Goal: Information Seeking & Learning: Learn about a topic

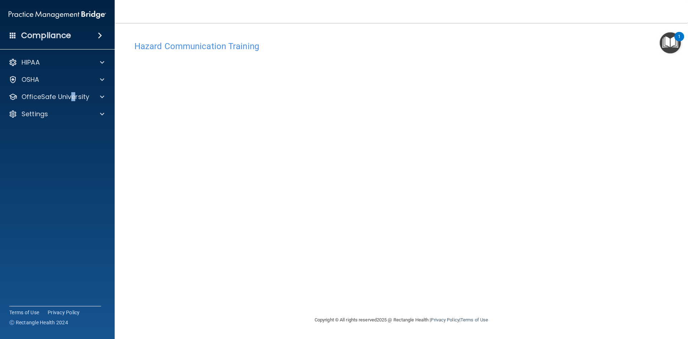
click at [72, 87] on div "HIPAA Documents and Policies Report an Incident Business Associates Emergency P…" at bounding box center [57, 89] width 115 height 75
click at [72, 92] on p "OfficeSafe University" at bounding box center [56, 96] width 68 height 9
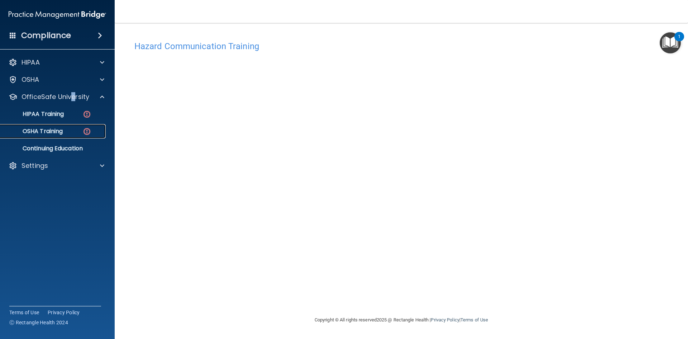
click at [64, 135] on link "OSHA Training" at bounding box center [49, 131] width 113 height 14
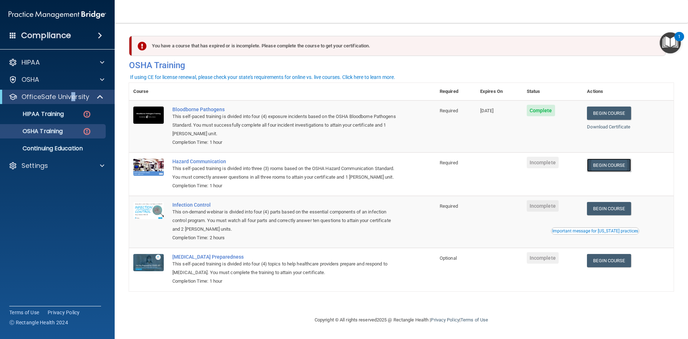
click at [601, 167] on link "Begin Course" at bounding box center [609, 164] width 44 height 13
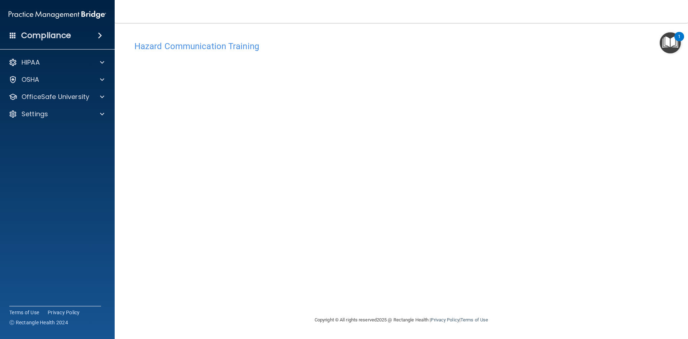
click at [544, 155] on div "Hazard Communication Training This course doesn’t expire until . Are you sure y…" at bounding box center [401, 176] width 545 height 278
click at [539, 114] on div "Hazard Communication Training This course doesn’t expire until . Are you sure y…" at bounding box center [401, 176] width 545 height 278
click at [519, 105] on div "Hazard Communication Training This course doesn’t expire until . Are you sure y…" at bounding box center [401, 176] width 545 height 278
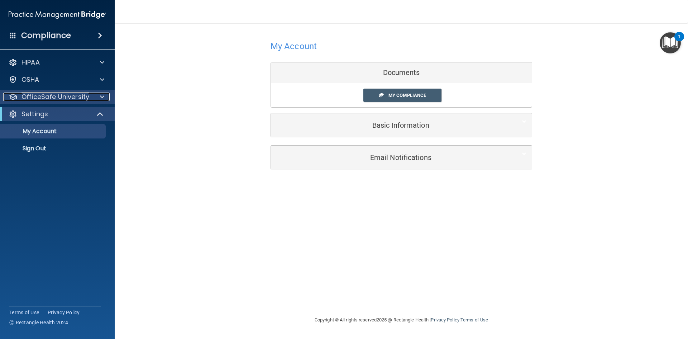
click at [65, 97] on p "OfficeSafe University" at bounding box center [56, 96] width 68 height 9
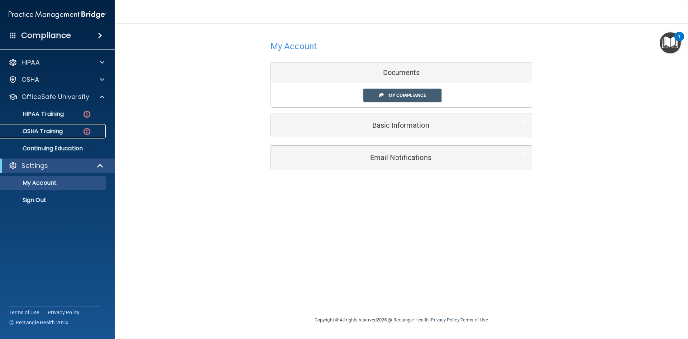
click at [43, 129] on p "OSHA Training" at bounding box center [34, 131] width 58 height 7
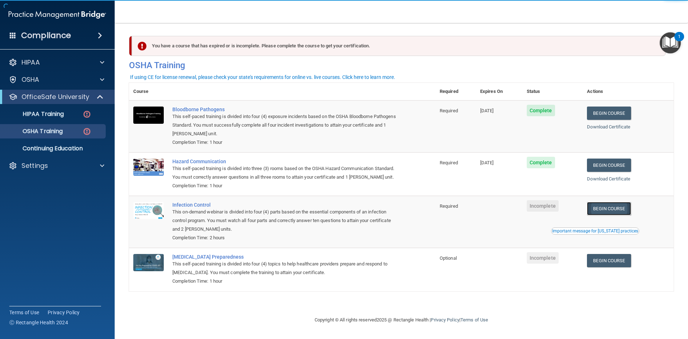
click at [612, 207] on link "Begin Course" at bounding box center [609, 208] width 44 height 13
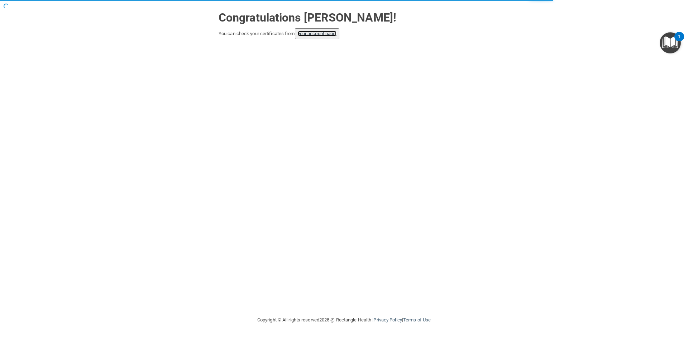
click at [327, 34] on link "your account page!" at bounding box center [317, 33] width 39 height 5
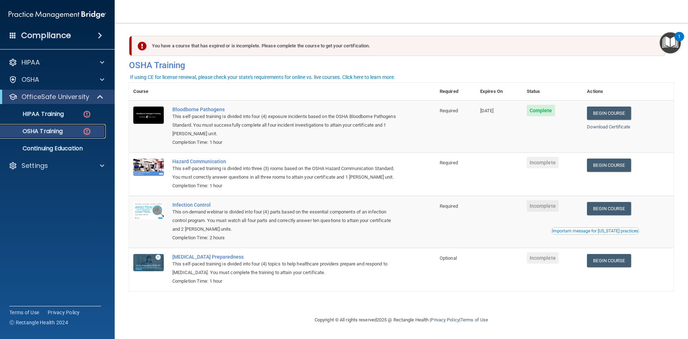
click at [65, 132] on div "OSHA Training" at bounding box center [54, 131] width 98 height 7
click at [67, 35] on h4 "Compliance" at bounding box center [46, 35] width 50 height 10
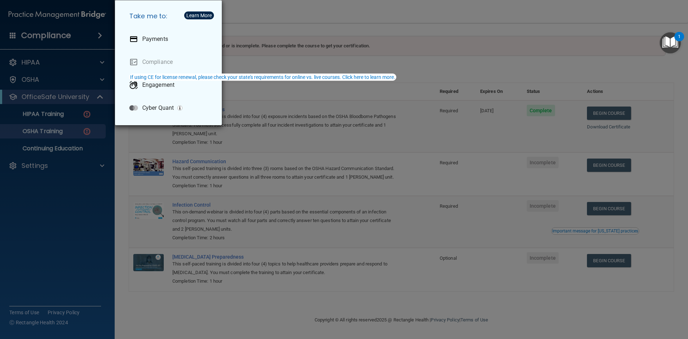
click at [15, 32] on div "Take me to: Payments Compliance Engagement Cyber Quant" at bounding box center [344, 169] width 688 height 339
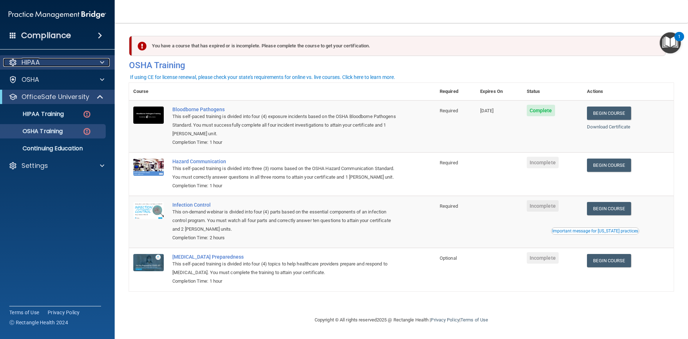
click at [32, 64] on p "HIPAA" at bounding box center [31, 62] width 18 height 9
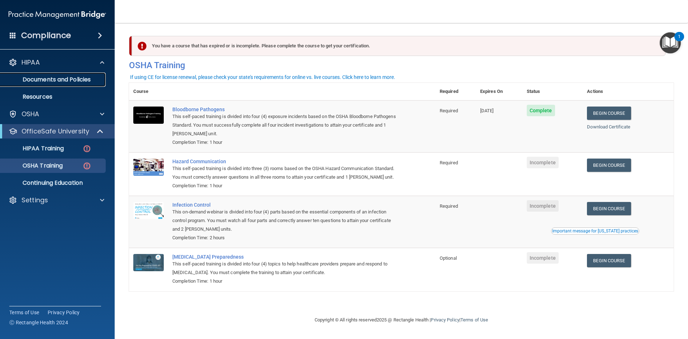
click at [39, 80] on p "Documents and Policies" at bounding box center [54, 79] width 98 height 7
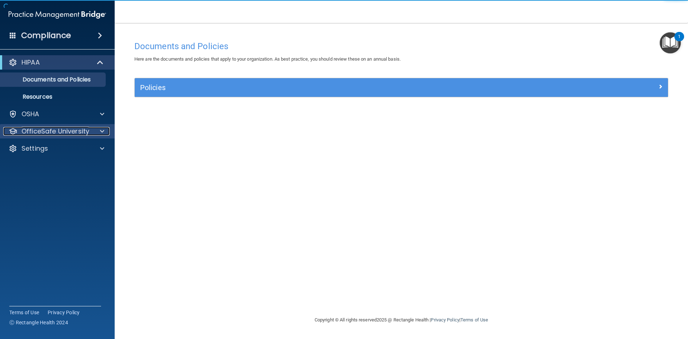
click at [45, 133] on p "OfficeSafe University" at bounding box center [56, 131] width 68 height 9
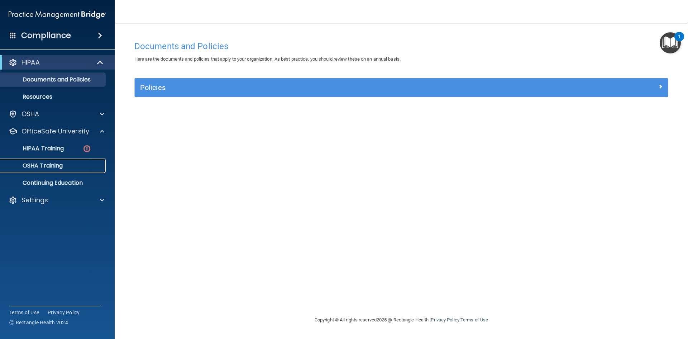
click at [56, 165] on p "OSHA Training" at bounding box center [34, 165] width 58 height 7
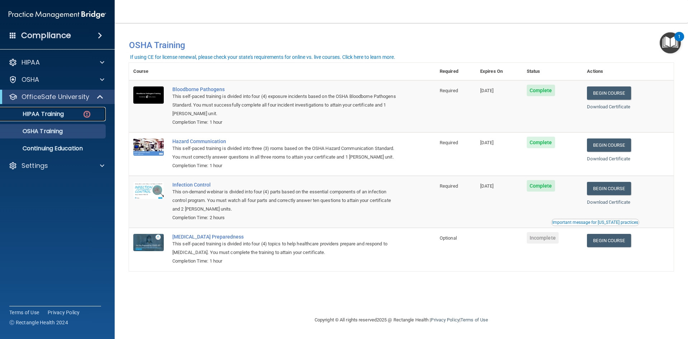
click at [62, 113] on p "HIPAA Training" at bounding box center [34, 113] width 59 height 7
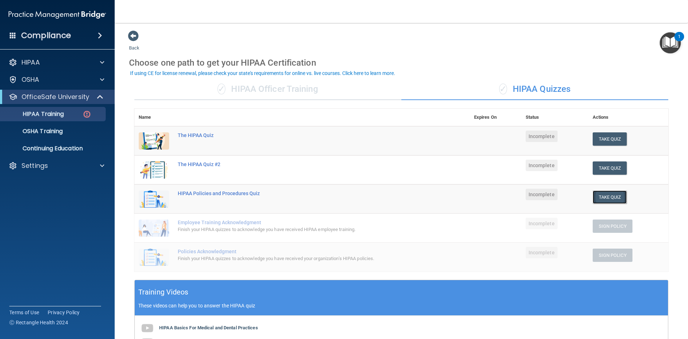
click at [601, 196] on button "Take Quiz" at bounding box center [610, 196] width 34 height 13
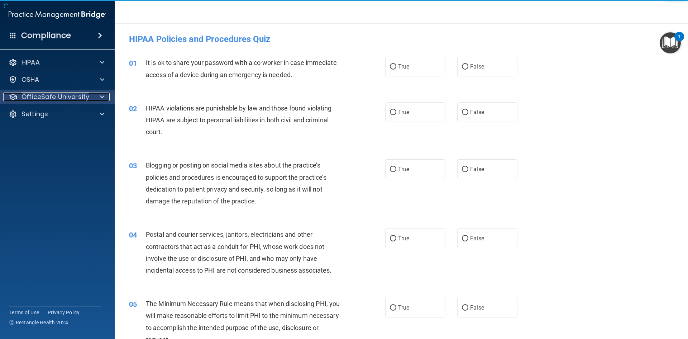
click at [55, 95] on p "OfficeSafe University" at bounding box center [56, 96] width 68 height 9
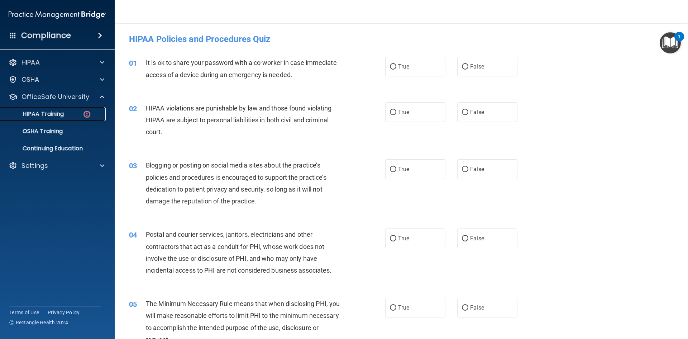
click at [56, 115] on p "HIPAA Training" at bounding box center [34, 113] width 59 height 7
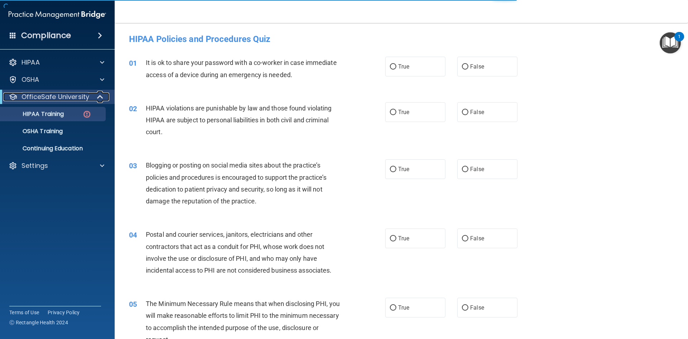
click at [98, 96] on span at bounding box center [101, 96] width 6 height 9
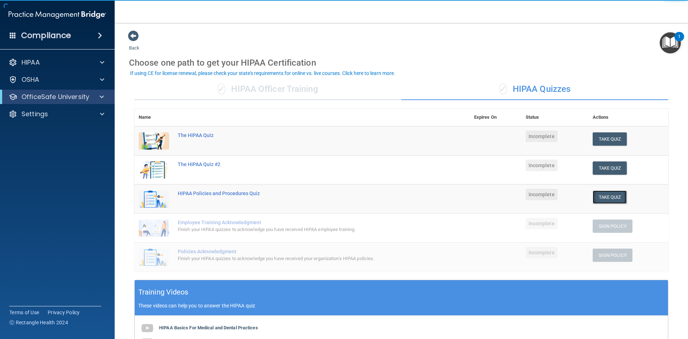
click at [603, 200] on button "Take Quiz" at bounding box center [610, 196] width 34 height 13
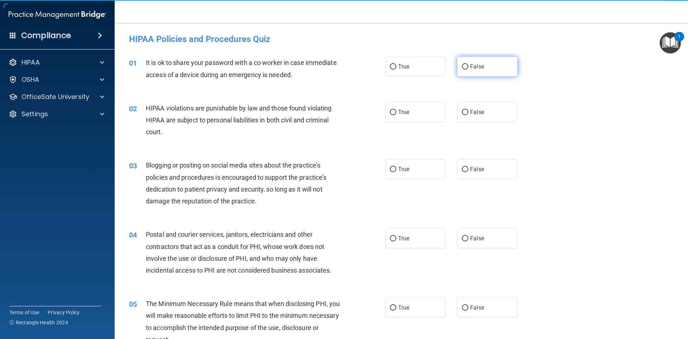
click at [490, 67] on label "False" at bounding box center [487, 67] width 60 height 20
click at [469, 67] on input "False" at bounding box center [465, 66] width 6 height 5
radio input "true"
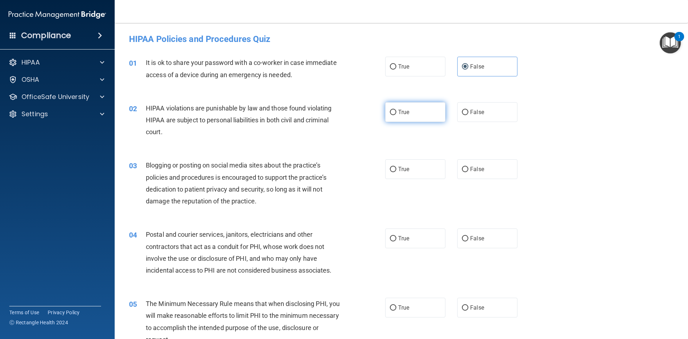
click at [413, 109] on label "True" at bounding box center [415, 112] width 60 height 20
click at [396, 110] on input "True" at bounding box center [393, 112] width 6 height 5
radio input "true"
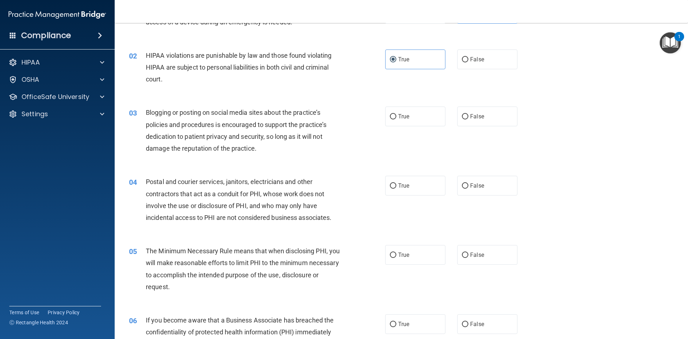
scroll to position [72, 0]
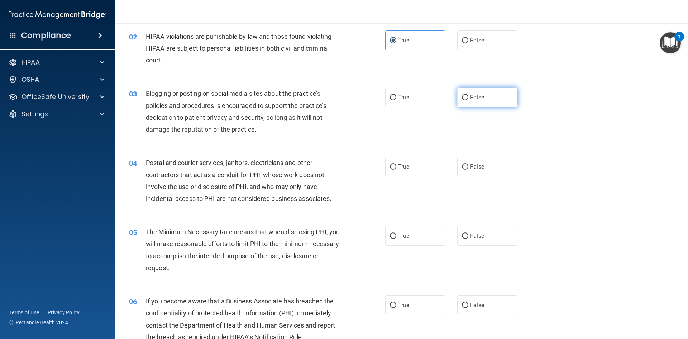
click at [464, 97] on input "False" at bounding box center [465, 97] width 6 height 5
radio input "true"
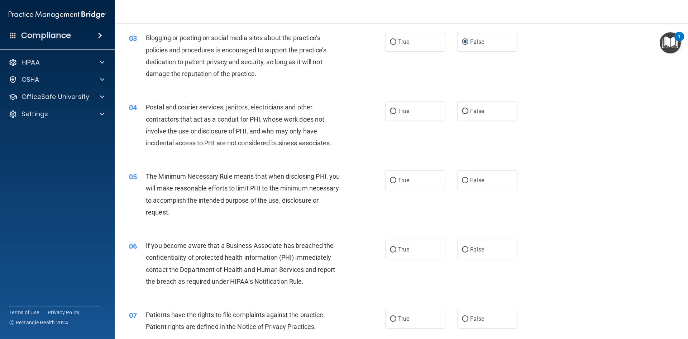
scroll to position [143, 0]
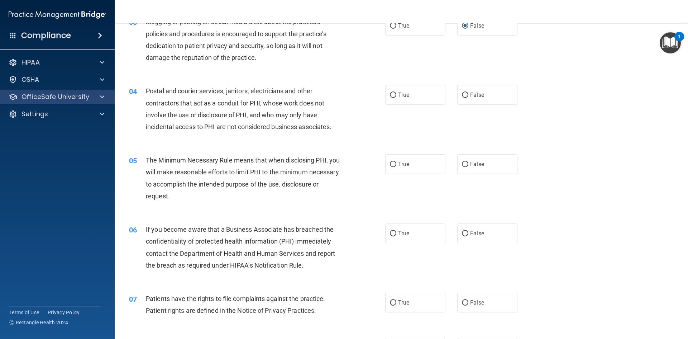
click at [98, 92] on div "OfficeSafe University" at bounding box center [57, 97] width 115 height 14
click at [99, 94] on div at bounding box center [101, 96] width 18 height 9
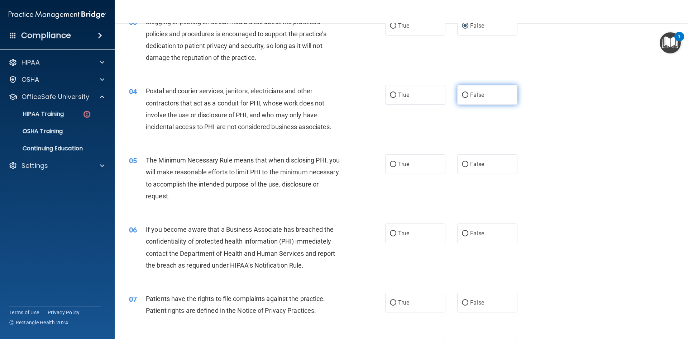
click at [464, 96] on input "False" at bounding box center [465, 94] width 6 height 5
radio input "true"
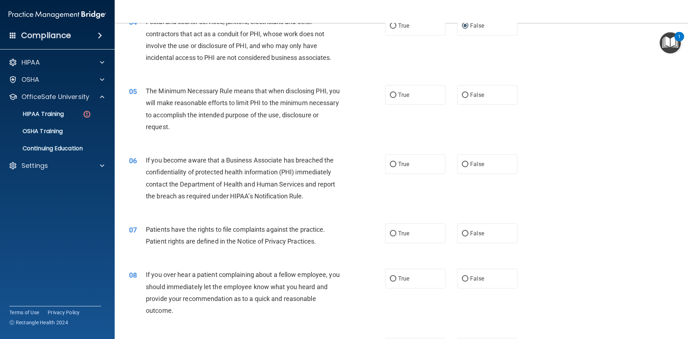
scroll to position [215, 0]
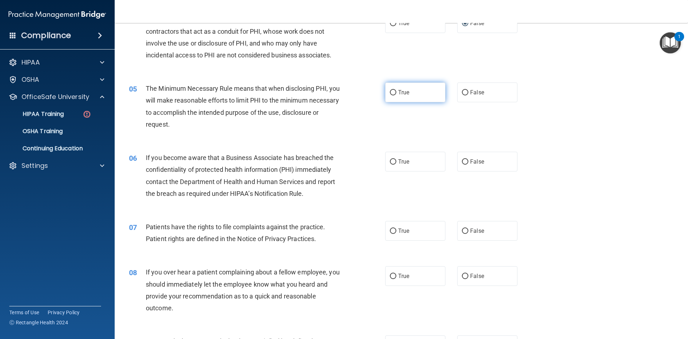
click at [395, 94] on label "True" at bounding box center [415, 92] width 60 height 20
click at [395, 94] on input "True" at bounding box center [393, 92] width 6 height 5
radio input "true"
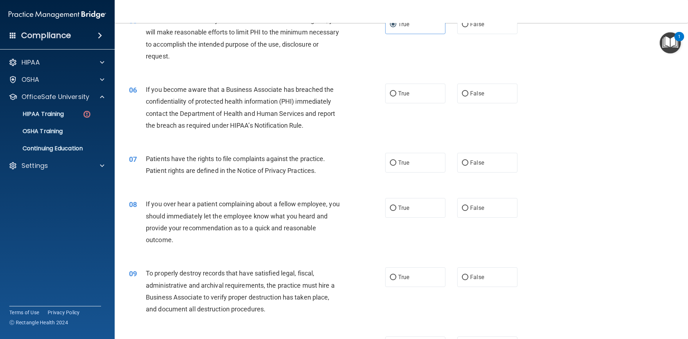
scroll to position [287, 0]
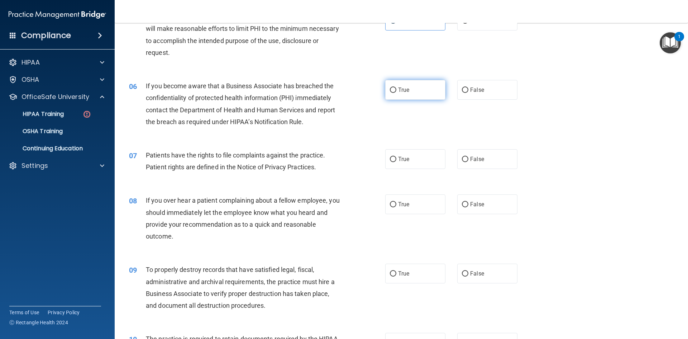
click at [390, 92] on input "True" at bounding box center [393, 89] width 6 height 5
radio input "true"
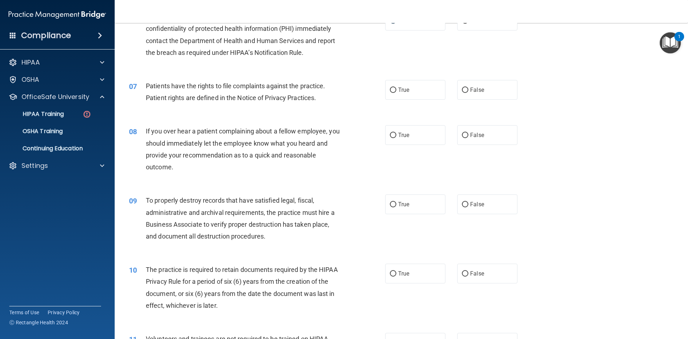
scroll to position [394, 0]
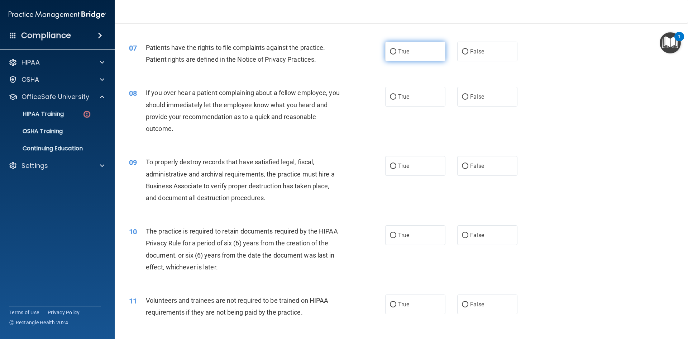
click at [412, 52] on label "True" at bounding box center [415, 52] width 60 height 20
click at [396, 52] on input "True" at bounding box center [393, 51] width 6 height 5
radio input "true"
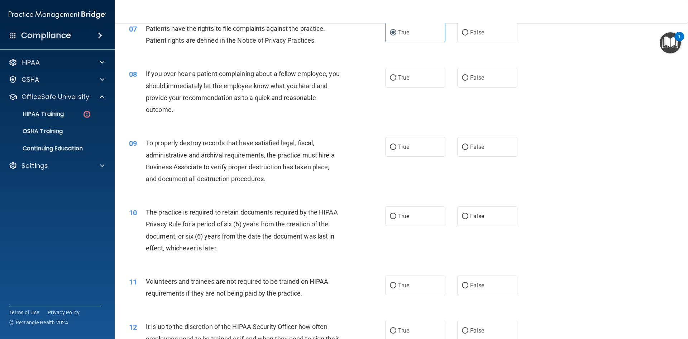
scroll to position [430, 0]
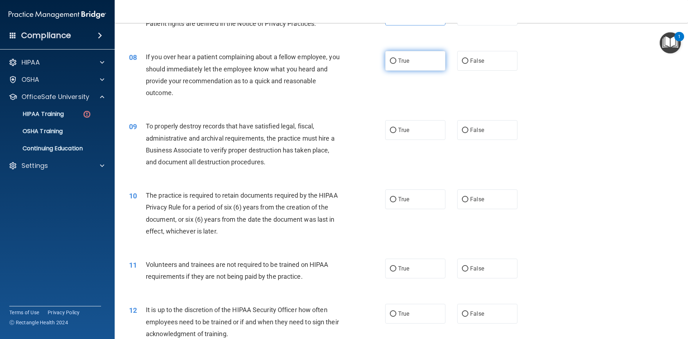
click at [386, 66] on label "True" at bounding box center [415, 61] width 60 height 20
click at [390, 64] on input "True" at bounding box center [393, 60] width 6 height 5
radio input "true"
drag, startPoint x: 386, startPoint y: 66, endPoint x: 351, endPoint y: 97, distance: 47.2
drag, startPoint x: 351, startPoint y: 97, endPoint x: 343, endPoint y: 100, distance: 9.0
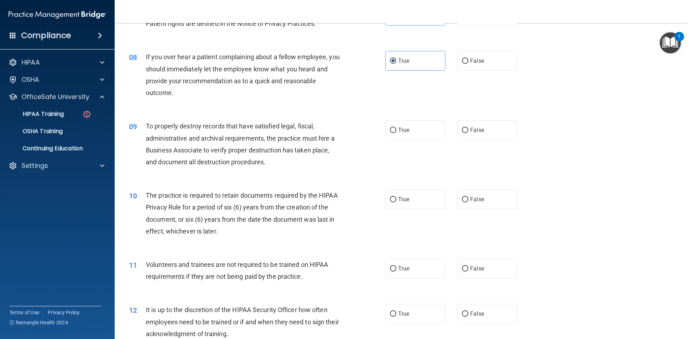
click at [343, 100] on div "08 If you over hear a patient complaining about a fellow employee, you should i…" at bounding box center [257, 76] width 278 height 51
click at [482, 74] on div "08 If you over hear a patient complaining about a fellow employee, you should i…" at bounding box center [402, 76] width 556 height 69
click at [482, 72] on div "08 If you over hear a patient complaining about a fellow employee, you should i…" at bounding box center [402, 76] width 556 height 69
click at [482, 68] on label "False" at bounding box center [487, 61] width 60 height 20
click at [469, 64] on input "False" at bounding box center [465, 60] width 6 height 5
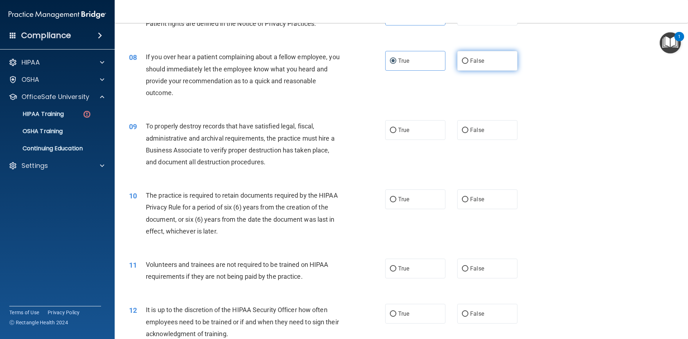
radio input "true"
click at [434, 66] on label "True" at bounding box center [415, 61] width 60 height 20
click at [396, 64] on input "True" at bounding box center [393, 60] width 6 height 5
radio input "true"
radio input "false"
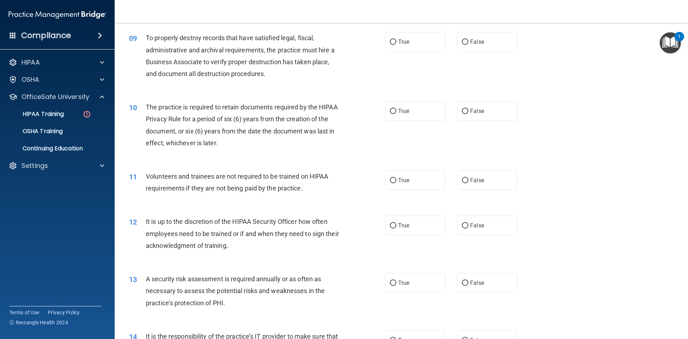
scroll to position [502, 0]
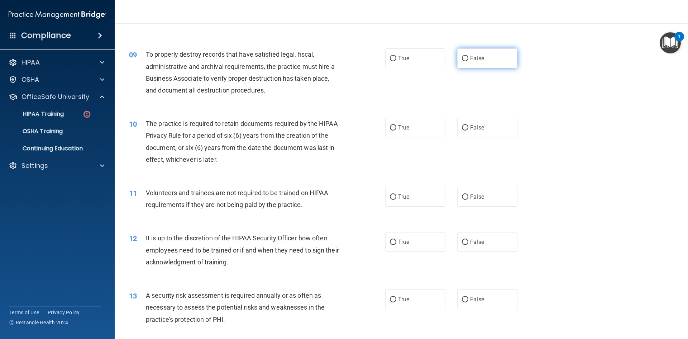
click at [459, 66] on label "False" at bounding box center [487, 58] width 60 height 20
click at [462, 61] on input "False" at bounding box center [465, 58] width 6 height 5
radio input "true"
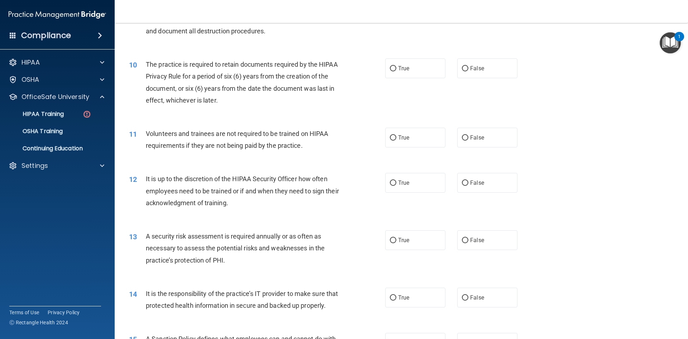
scroll to position [574, 0]
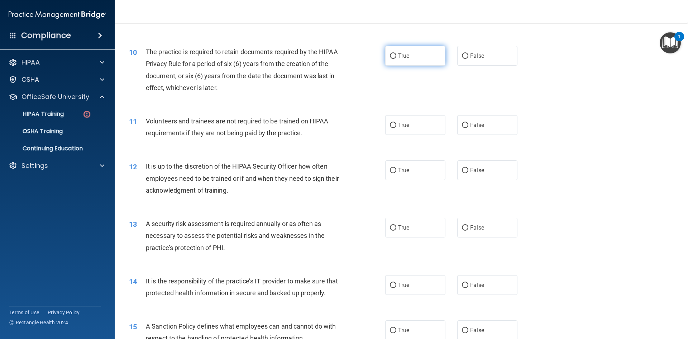
click at [409, 56] on label "True" at bounding box center [415, 56] width 60 height 20
click at [396, 56] on input "True" at bounding box center [393, 55] width 6 height 5
radio input "true"
click at [462, 52] on label "False" at bounding box center [487, 56] width 60 height 20
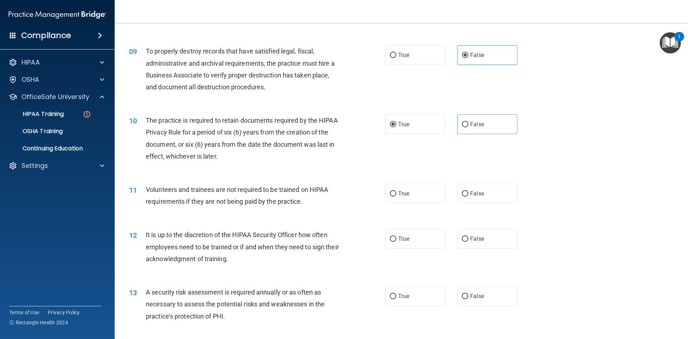
scroll to position [502, 0]
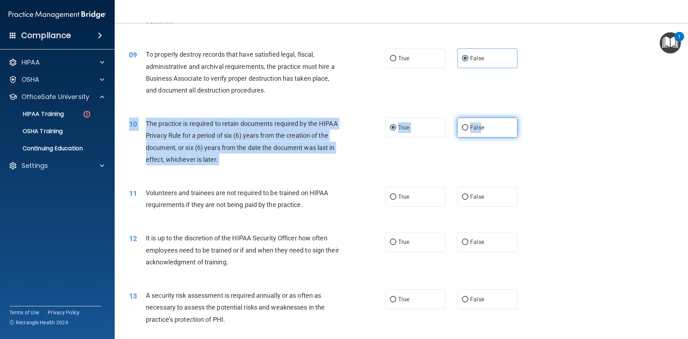
click at [476, 126] on div "10 The practice is required to retain documents required by the HIPAA Privacy R…" at bounding box center [402, 143] width 556 height 69
click at [478, 127] on span "False" at bounding box center [477, 127] width 14 height 7
click at [469, 127] on input "False" at bounding box center [465, 127] width 6 height 5
radio input "true"
radio input "false"
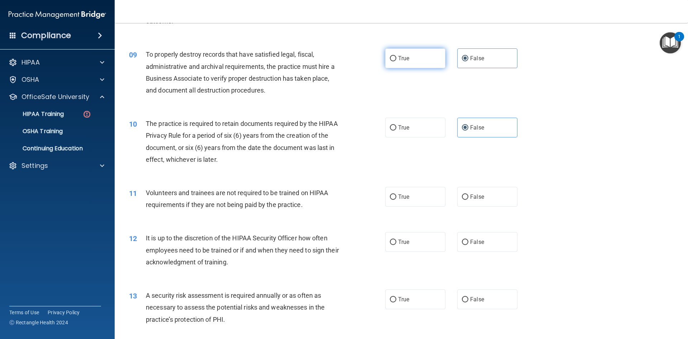
click at [415, 66] on label "True" at bounding box center [415, 58] width 60 height 20
click at [396, 61] on input "True" at bounding box center [393, 58] width 6 height 5
radio input "true"
radio input "false"
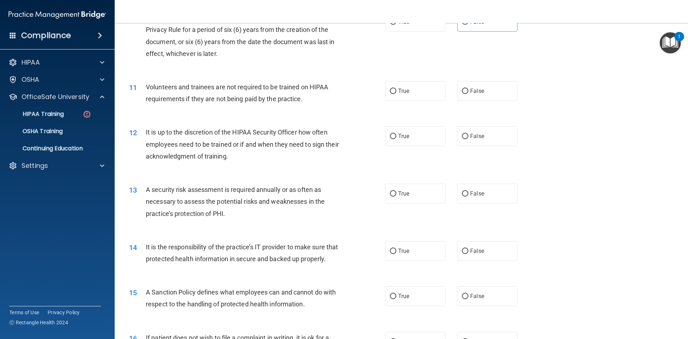
scroll to position [609, 0]
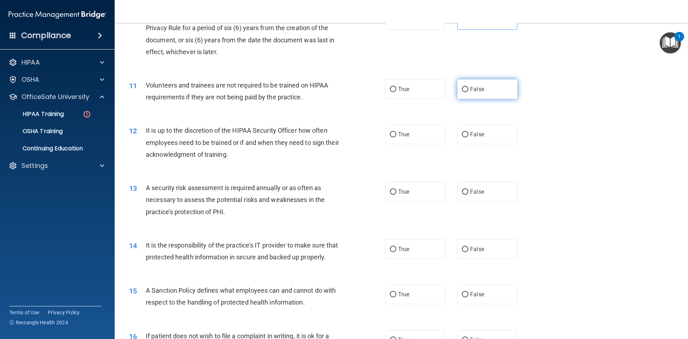
click at [465, 94] on label "False" at bounding box center [487, 89] width 60 height 20
click at [465, 92] on input "False" at bounding box center [465, 89] width 6 height 5
radio input "true"
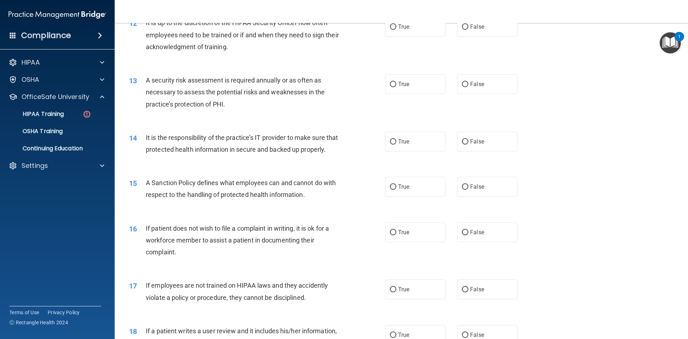
scroll to position [681, 0]
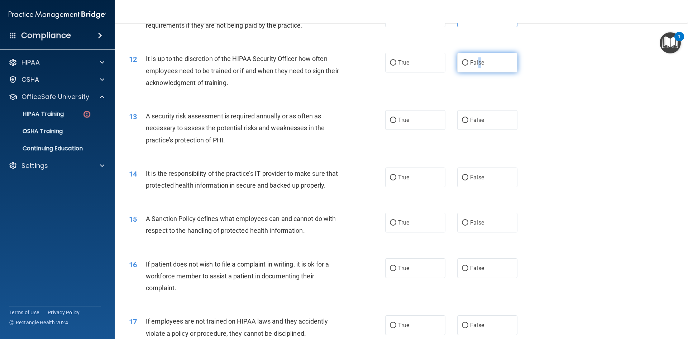
click at [477, 70] on label "False" at bounding box center [487, 63] width 60 height 20
click at [471, 72] on label "False" at bounding box center [487, 63] width 60 height 20
click at [469, 66] on input "False" at bounding box center [465, 62] width 6 height 5
radio input "true"
click at [470, 65] on span "False" at bounding box center [477, 62] width 14 height 7
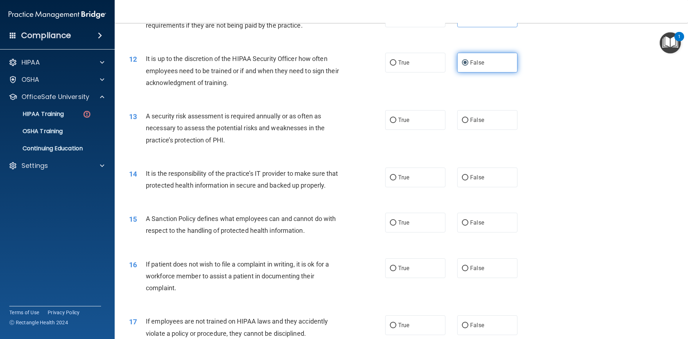
click at [469, 65] on input "False" at bounding box center [465, 62] width 6 height 5
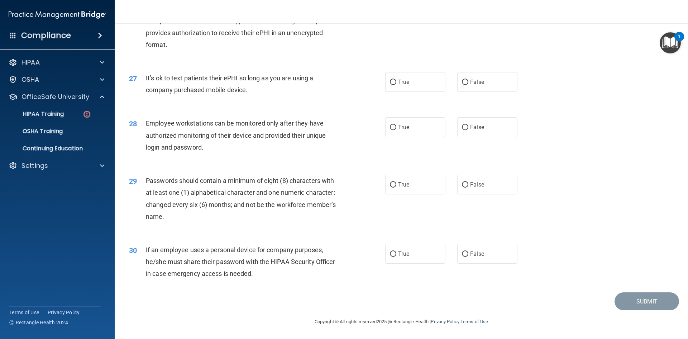
scroll to position [1461, 0]
click at [462, 253] on input "False" at bounding box center [465, 253] width 6 height 5
radio input "true"
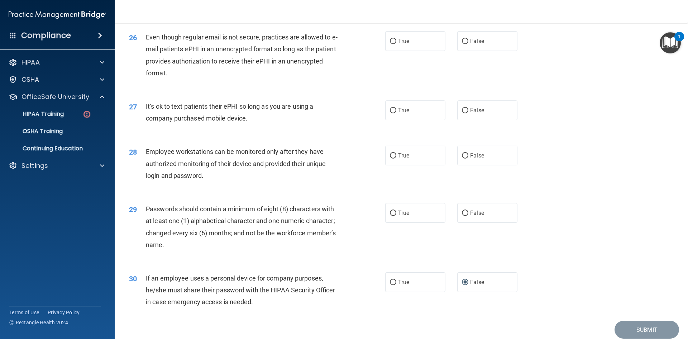
scroll to position [1389, 0]
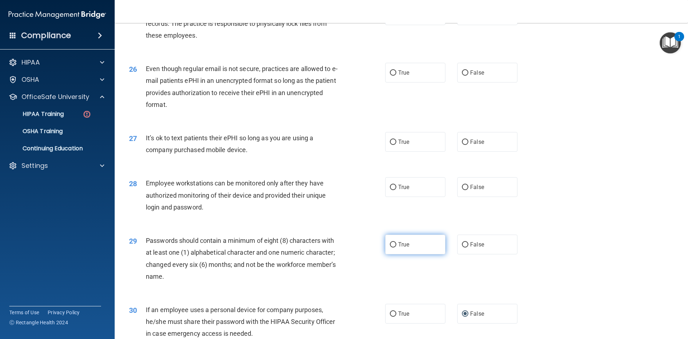
click at [390, 254] on label "True" at bounding box center [415, 244] width 60 height 20
click at [390, 247] on input "True" at bounding box center [393, 244] width 6 height 5
radio input "true"
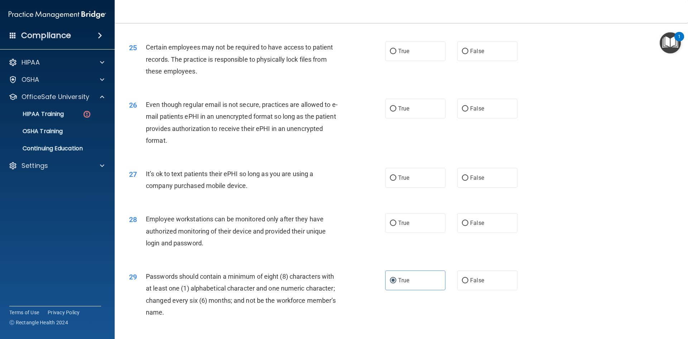
scroll to position [1317, 0]
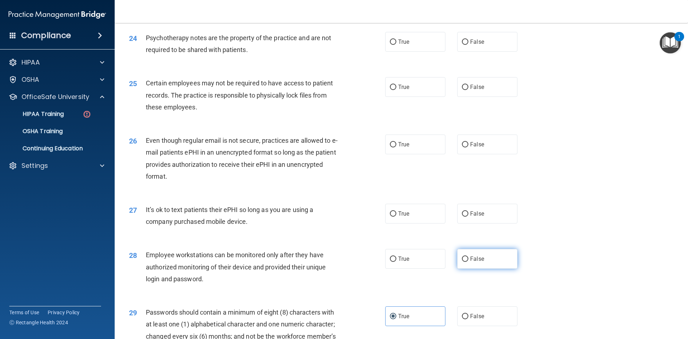
click at [491, 268] on label "False" at bounding box center [487, 259] width 60 height 20
click at [469, 262] on input "False" at bounding box center [465, 258] width 6 height 5
radio input "true"
click at [473, 219] on label "False" at bounding box center [487, 214] width 60 height 20
click at [469, 217] on input "False" at bounding box center [465, 213] width 6 height 5
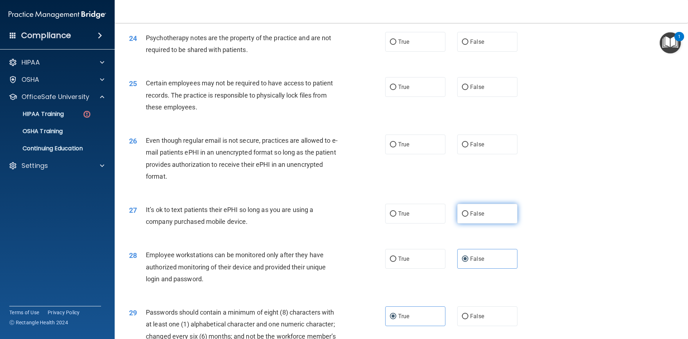
radio input "true"
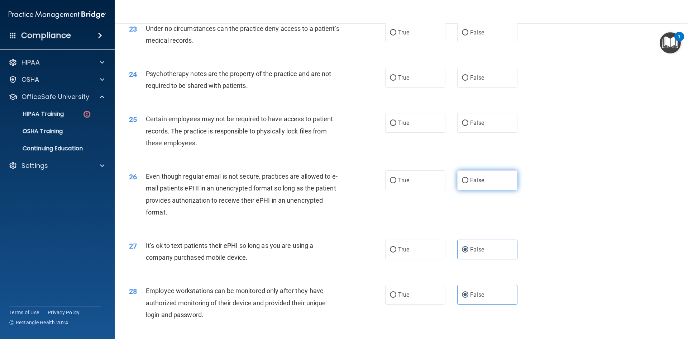
click at [478, 184] on span "False" at bounding box center [477, 180] width 14 height 7
click at [469, 183] on input "False" at bounding box center [465, 180] width 6 height 5
radio input "true"
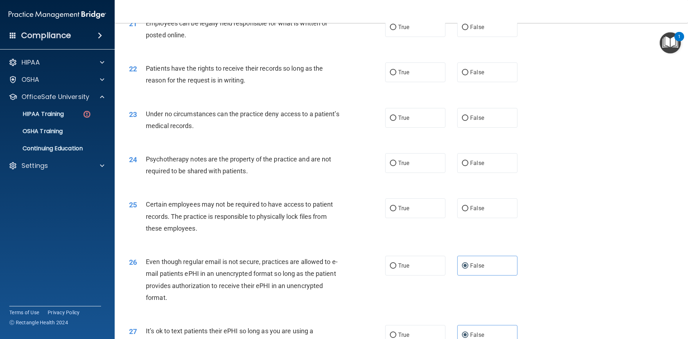
scroll to position [1174, 0]
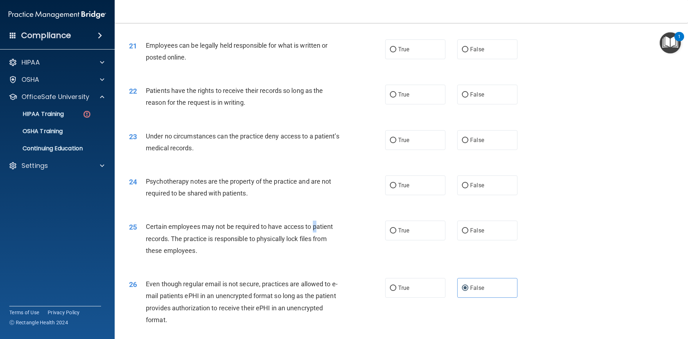
drag, startPoint x: 403, startPoint y: 266, endPoint x: 314, endPoint y: 239, distance: 93.0
click at [314, 239] on div "Certain employees may not be required to have access to patient records. The pr…" at bounding box center [246, 238] width 200 height 36
click at [399, 238] on label "True" at bounding box center [415, 230] width 60 height 20
click at [396, 233] on input "True" at bounding box center [393, 230] width 6 height 5
radio input "true"
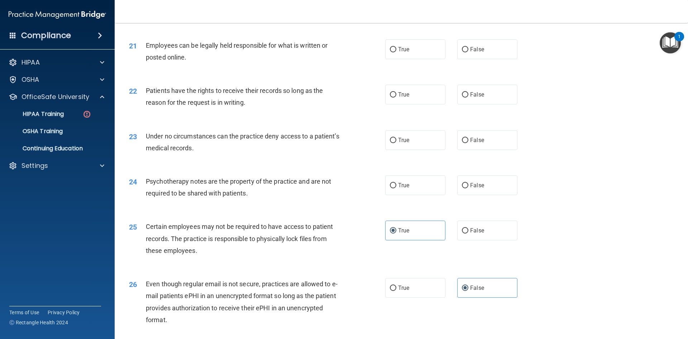
scroll to position [1138, 0]
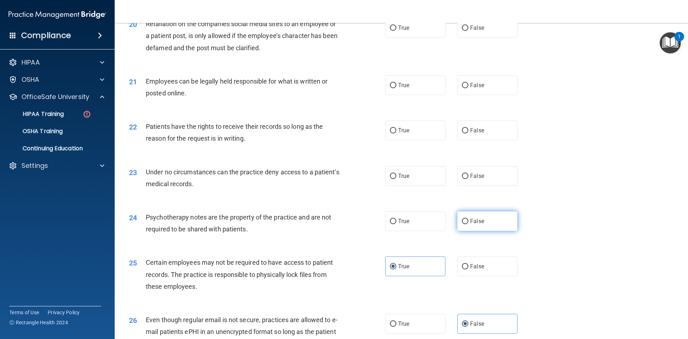
click at [465, 224] on input "False" at bounding box center [465, 221] width 6 height 5
radio input "true"
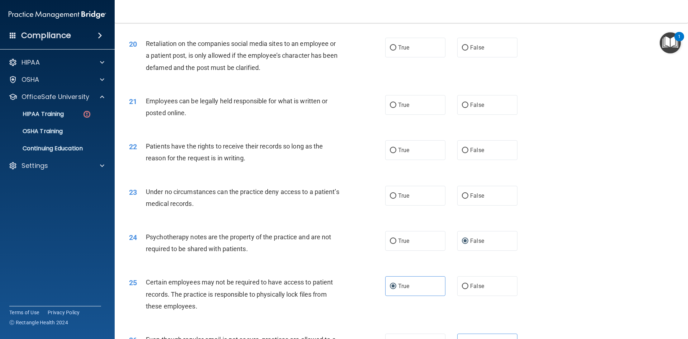
scroll to position [1102, 0]
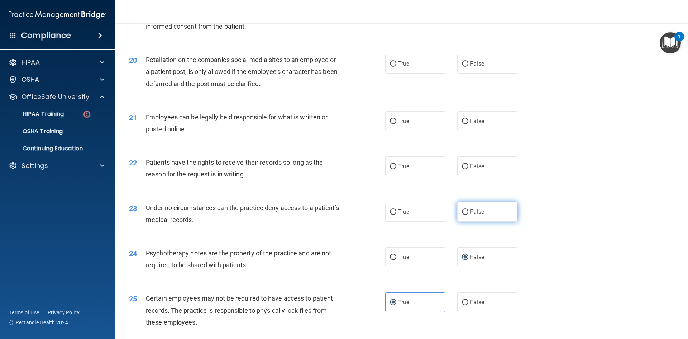
click at [484, 221] on label "False" at bounding box center [487, 212] width 60 height 20
click at [469, 215] on input "False" at bounding box center [465, 211] width 6 height 5
radio input "true"
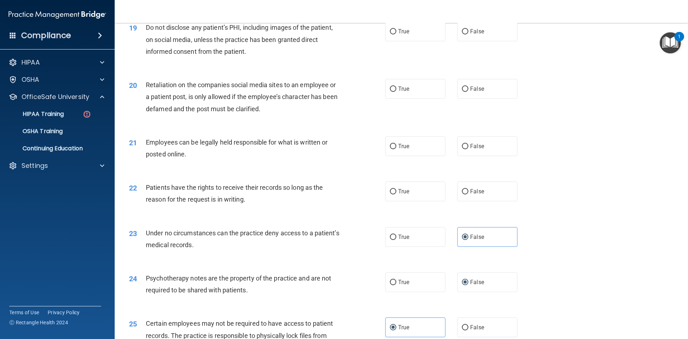
scroll to position [1067, 0]
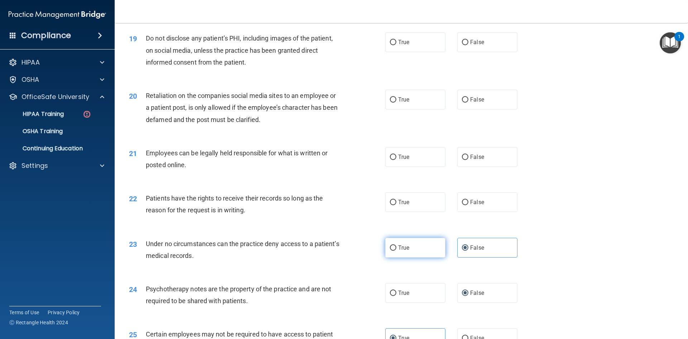
click at [414, 257] on label "True" at bounding box center [415, 248] width 60 height 20
click at [396, 251] on input "True" at bounding box center [393, 247] width 6 height 5
radio input "true"
radio input "false"
click at [437, 212] on label "True" at bounding box center [415, 202] width 60 height 20
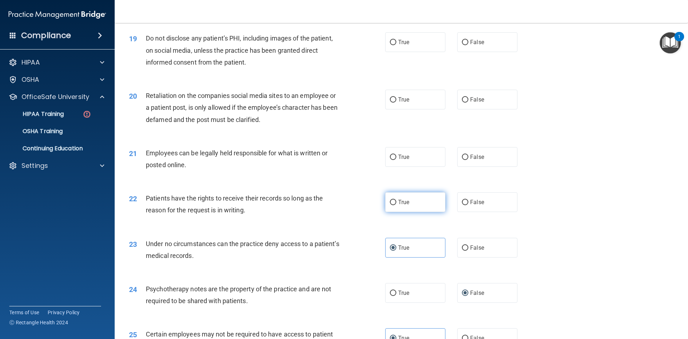
click at [396, 205] on input "True" at bounding box center [393, 202] width 6 height 5
radio input "true"
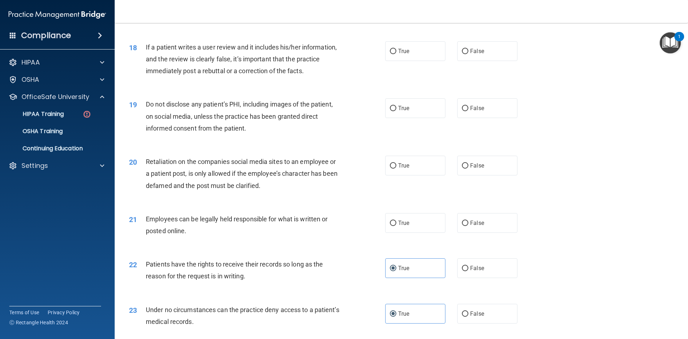
scroll to position [995, 0]
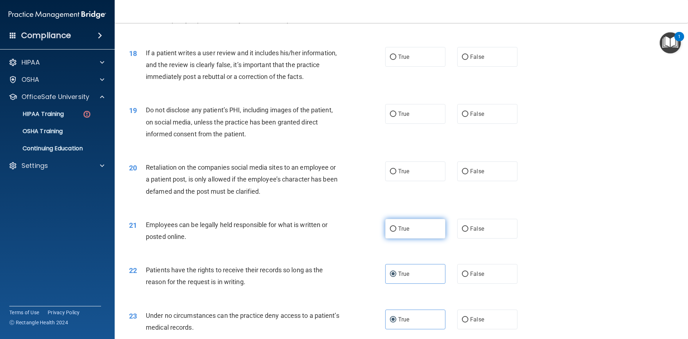
click at [409, 238] on label "True" at bounding box center [415, 229] width 60 height 20
click at [396, 232] on input "True" at bounding box center [393, 228] width 6 height 5
radio input "true"
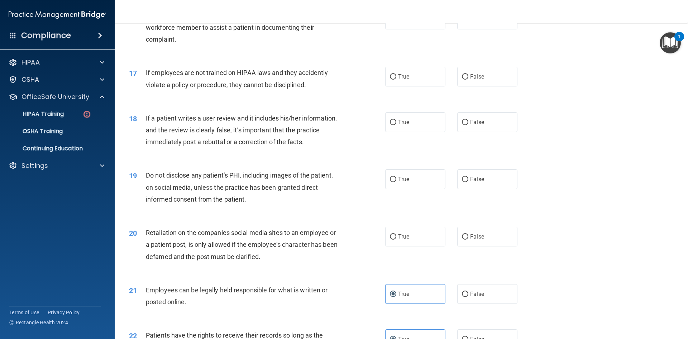
scroll to position [923, 0]
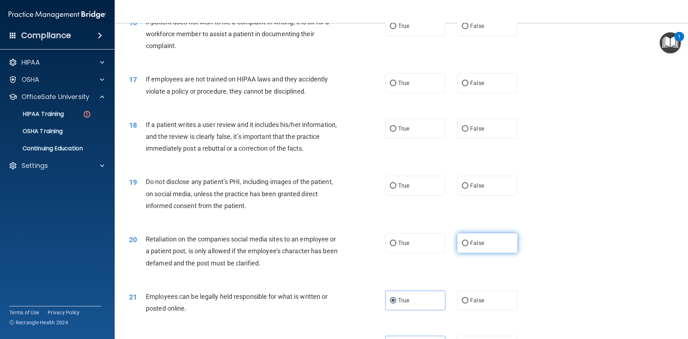
click at [465, 253] on label "False" at bounding box center [487, 243] width 60 height 20
click at [465, 246] on input "False" at bounding box center [465, 243] width 6 height 5
radio input "true"
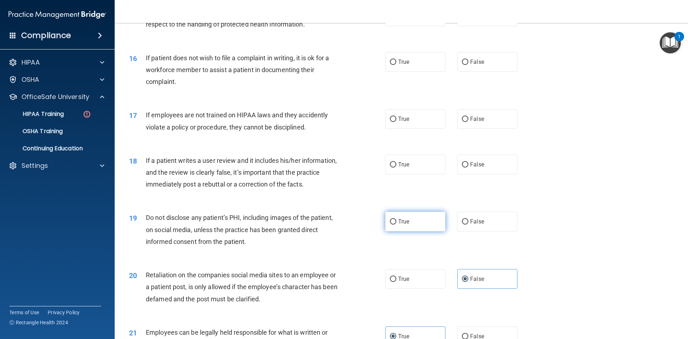
click at [397, 231] on label "True" at bounding box center [415, 222] width 60 height 20
click at [396, 224] on input "True" at bounding box center [393, 221] width 6 height 5
radio input "true"
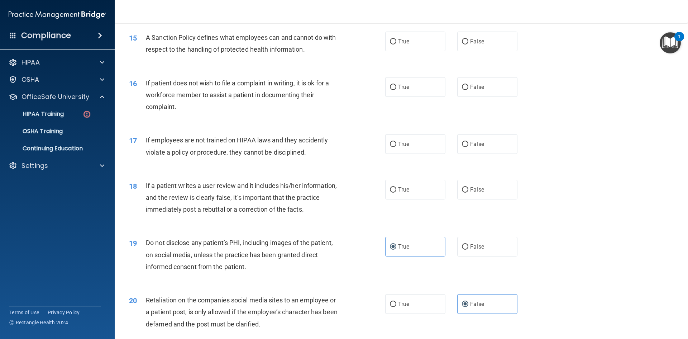
scroll to position [816, 0]
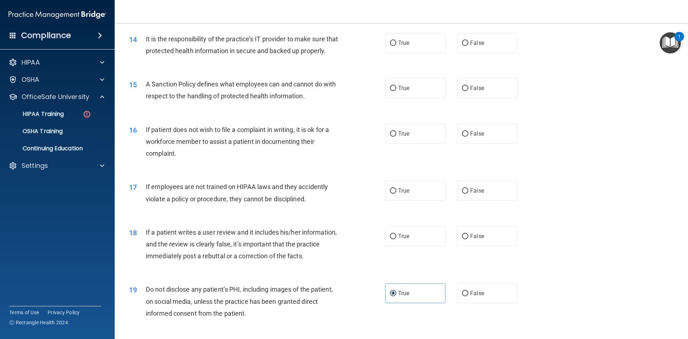
drag, startPoint x: 397, startPoint y: 239, endPoint x: 332, endPoint y: 278, distance: 75.9
drag, startPoint x: 332, startPoint y: 278, endPoint x: 233, endPoint y: 280, distance: 99.0
click at [233, 275] on div "18 If a patient writes a user review and it includes his/her information, and t…" at bounding box center [402, 245] width 556 height 57
click at [403, 246] on label "True" at bounding box center [415, 236] width 60 height 20
click at [396, 239] on input "True" at bounding box center [393, 236] width 6 height 5
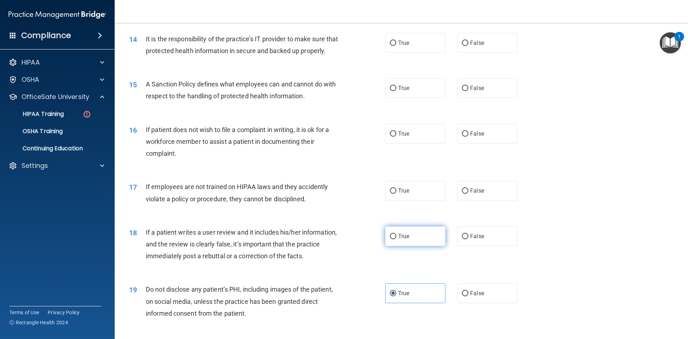
radio input "true"
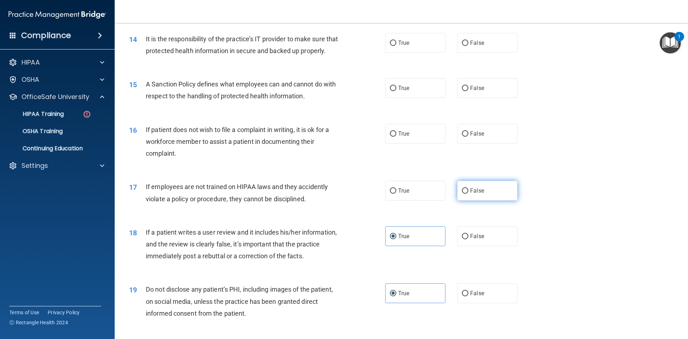
click at [486, 198] on label "False" at bounding box center [487, 191] width 60 height 20
click at [469, 194] on input "False" at bounding box center [465, 190] width 6 height 5
radio input "true"
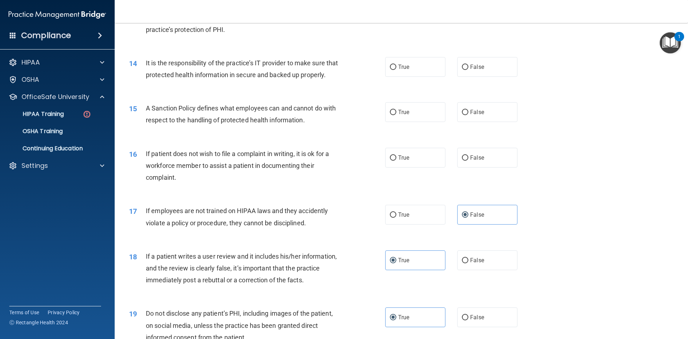
scroll to position [780, 0]
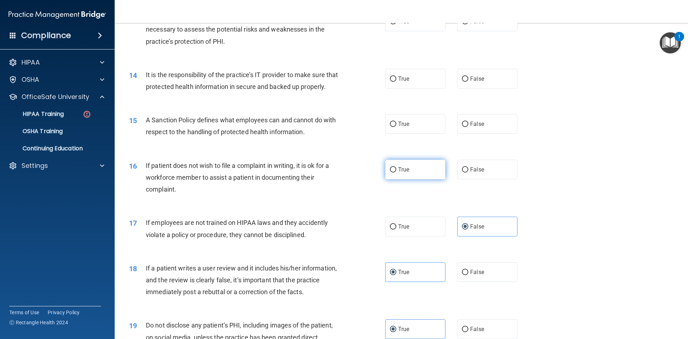
click at [392, 179] on label "True" at bounding box center [415, 170] width 60 height 20
click at [392, 172] on input "True" at bounding box center [393, 169] width 6 height 5
radio input "true"
click at [462, 172] on input "False" at bounding box center [465, 169] width 6 height 5
radio input "true"
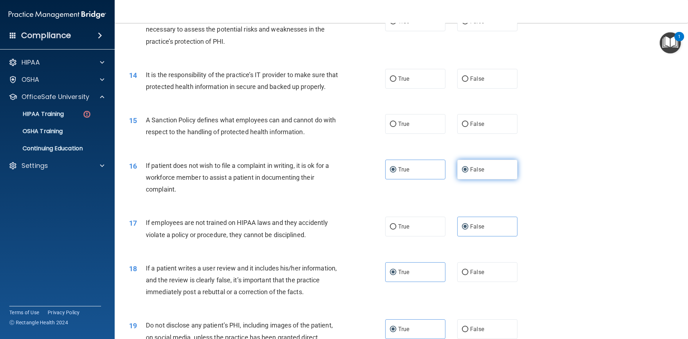
radio input "false"
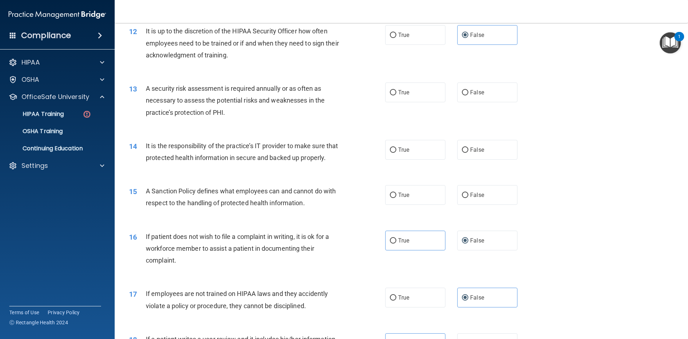
scroll to position [708, 0]
click at [476, 92] on span "False" at bounding box center [477, 93] width 14 height 7
click at [469, 92] on input "False" at bounding box center [465, 93] width 6 height 5
radio input "true"
click at [423, 95] on label "True" at bounding box center [415, 93] width 60 height 20
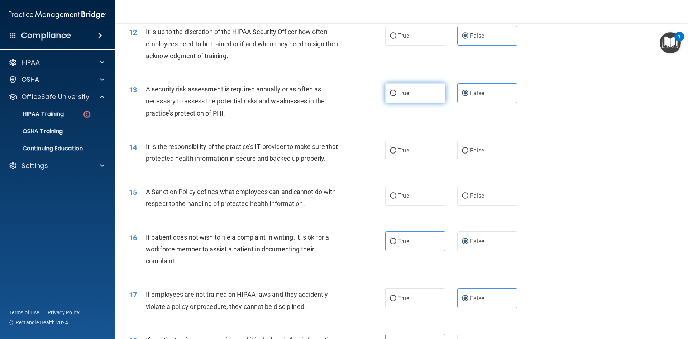
click at [396, 95] on input "True" at bounding box center [393, 93] width 6 height 5
radio input "true"
radio input "false"
click at [464, 153] on label "False" at bounding box center [487, 151] width 60 height 20
click at [471, 152] on span "False" at bounding box center [477, 150] width 14 height 7
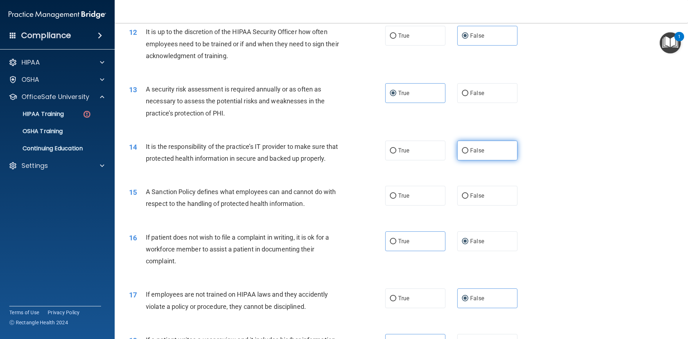
click at [469, 152] on input "False" at bounding box center [465, 150] width 6 height 5
radio input "true"
click at [409, 205] on label "True" at bounding box center [415, 196] width 60 height 20
click at [396, 199] on input "True" at bounding box center [393, 195] width 6 height 5
radio input "true"
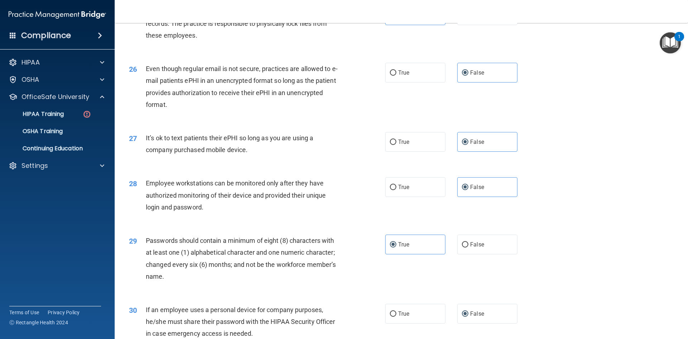
scroll to position [1461, 0]
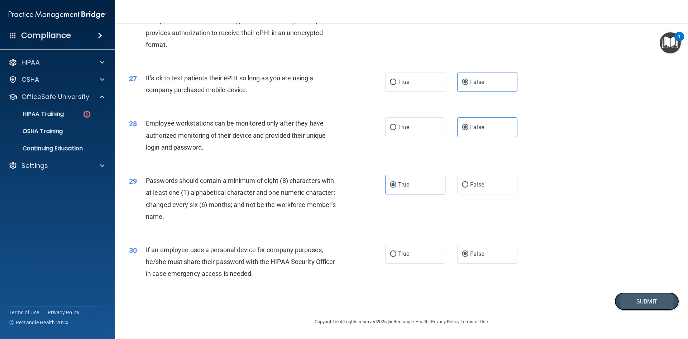
click at [654, 298] on button "Submit" at bounding box center [647, 301] width 65 height 18
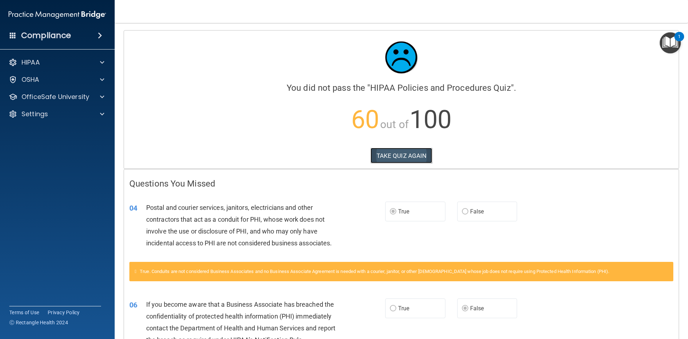
click at [421, 156] on button "TAKE QUIZ AGAIN" at bounding box center [402, 156] width 62 height 16
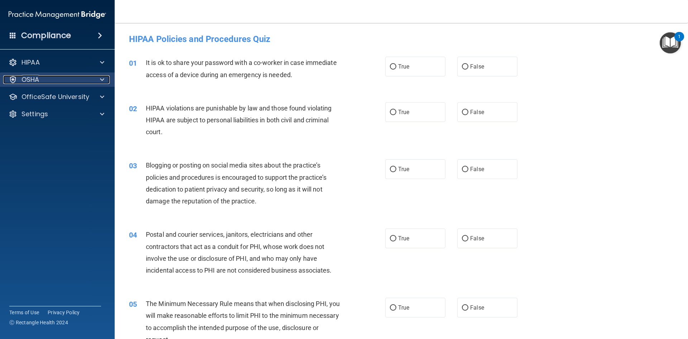
click at [51, 81] on div "OSHA" at bounding box center [47, 79] width 89 height 9
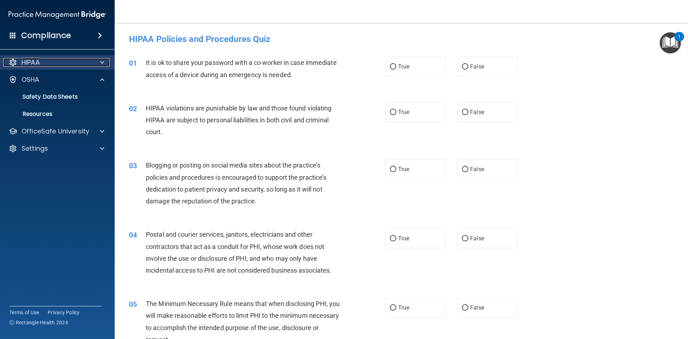
click at [68, 66] on div "HIPAA" at bounding box center [47, 62] width 89 height 9
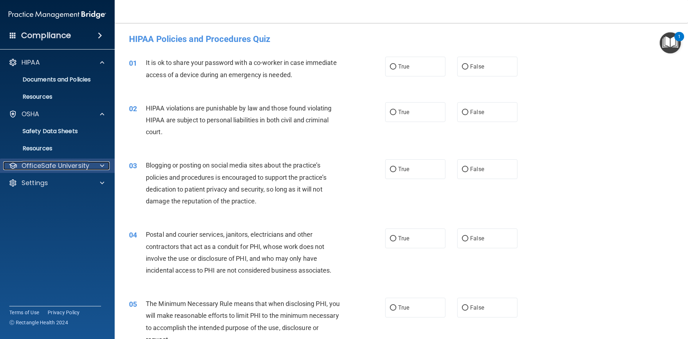
click at [59, 161] on p "OfficeSafe University" at bounding box center [56, 165] width 68 height 9
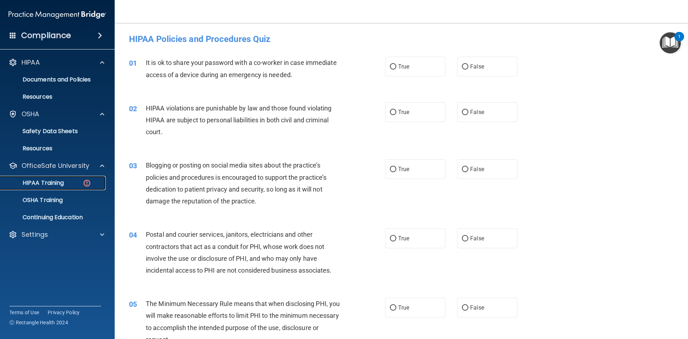
click at [68, 180] on div "HIPAA Training" at bounding box center [54, 182] width 98 height 7
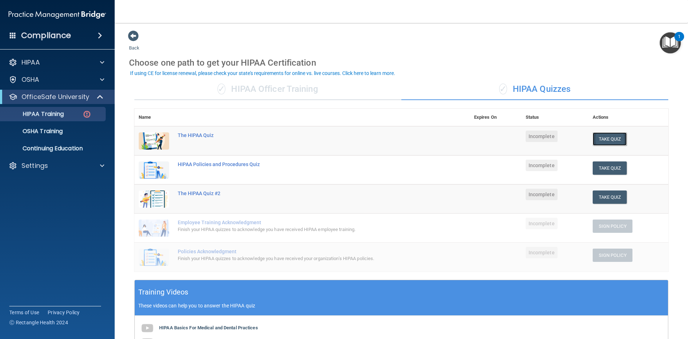
click at [609, 137] on button "Take Quiz" at bounding box center [610, 138] width 34 height 13
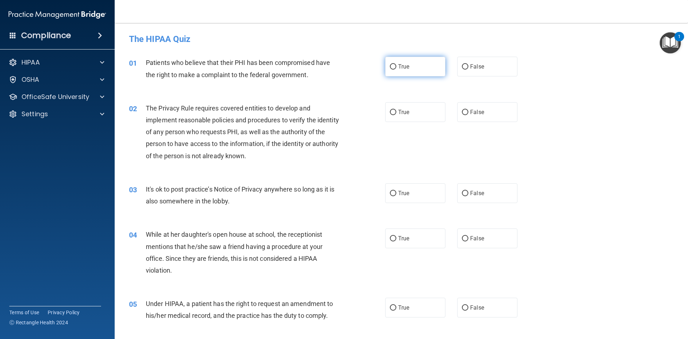
click at [403, 72] on label "True" at bounding box center [415, 67] width 60 height 20
click at [396, 70] on input "True" at bounding box center [393, 66] width 6 height 5
radio input "true"
click at [401, 113] on span "True" at bounding box center [403, 112] width 11 height 7
click at [396, 113] on input "True" at bounding box center [393, 112] width 6 height 5
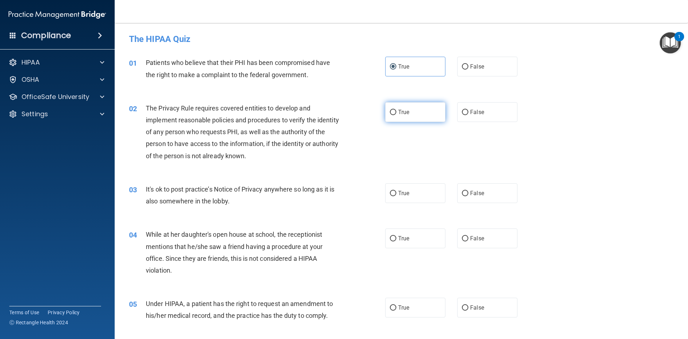
radio input "true"
drag, startPoint x: 483, startPoint y: 196, endPoint x: 480, endPoint y: 202, distance: 6.5
click at [483, 196] on label "False" at bounding box center [487, 193] width 60 height 20
click at [469, 196] on input "False" at bounding box center [465, 193] width 6 height 5
radio input "true"
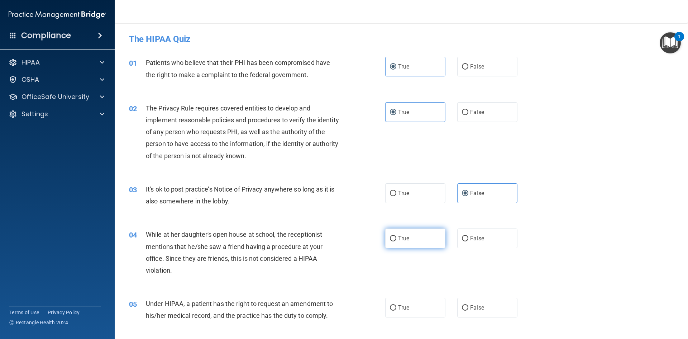
click at [435, 244] on label "True" at bounding box center [415, 238] width 60 height 20
click at [396, 241] on input "True" at bounding box center [393, 238] width 6 height 5
radio input "true"
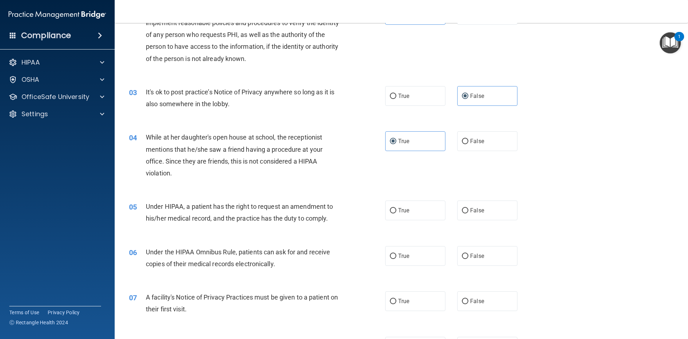
scroll to position [108, 0]
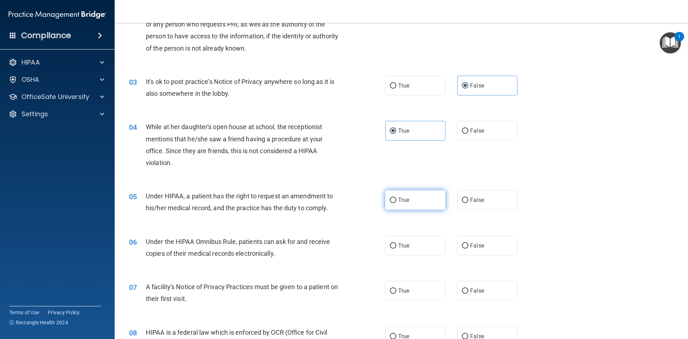
click at [422, 201] on label "True" at bounding box center [415, 200] width 60 height 20
click at [396, 201] on input "True" at bounding box center [393, 200] width 6 height 5
radio input "true"
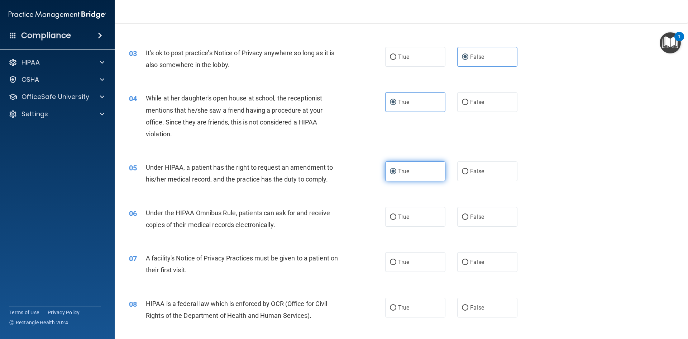
scroll to position [179, 0]
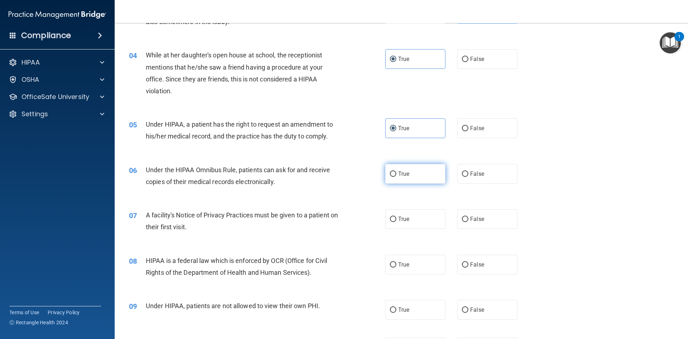
click at [410, 171] on label "True" at bounding box center [415, 174] width 60 height 20
click at [396, 171] on input "True" at bounding box center [393, 173] width 6 height 5
radio input "true"
click at [470, 131] on span "False" at bounding box center [477, 128] width 14 height 7
click at [469, 131] on input "False" at bounding box center [465, 128] width 6 height 5
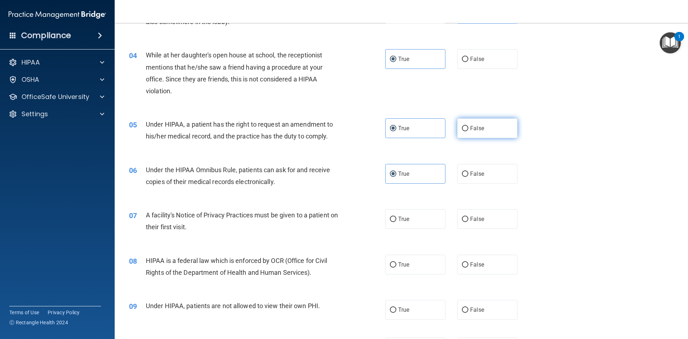
radio input "true"
radio input "false"
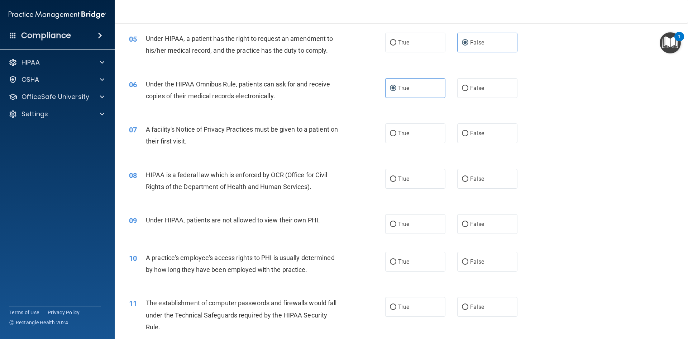
scroll to position [287, 0]
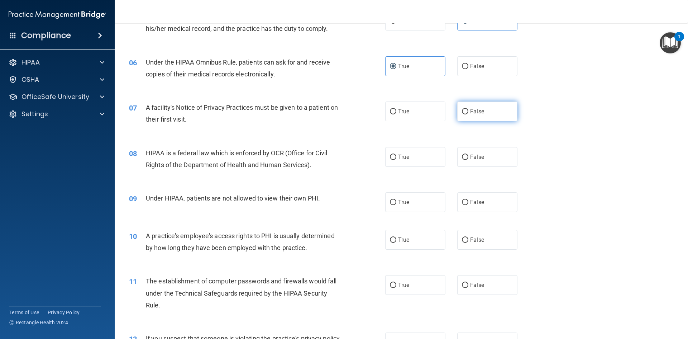
click at [464, 110] on input "False" at bounding box center [465, 111] width 6 height 5
radio input "true"
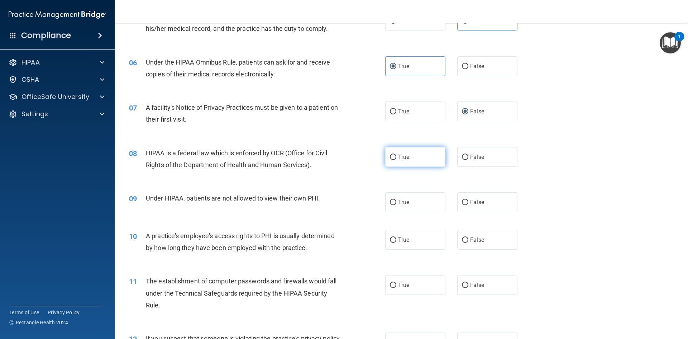
click at [418, 152] on label "True" at bounding box center [415, 157] width 60 height 20
click at [396, 155] on input "True" at bounding box center [393, 157] width 6 height 5
radio input "true"
drag, startPoint x: 417, startPoint y: 203, endPoint x: 414, endPoint y: 213, distance: 10.7
click at [416, 204] on label "True" at bounding box center [415, 202] width 60 height 20
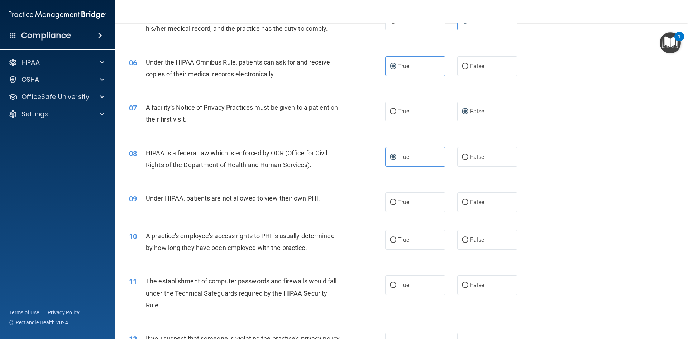
click at [396, 204] on input "True" at bounding box center [393, 202] width 6 height 5
radio input "true"
click at [503, 237] on label "False" at bounding box center [487, 240] width 60 height 20
click at [469, 237] on input "False" at bounding box center [465, 239] width 6 height 5
radio input "true"
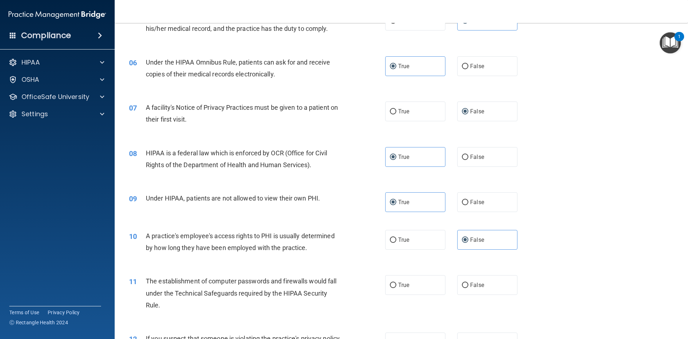
drag, startPoint x: 417, startPoint y: 285, endPoint x: 445, endPoint y: 269, distance: 32.0
click at [417, 285] on label "True" at bounding box center [415, 285] width 60 height 20
click at [396, 285] on input "True" at bounding box center [393, 284] width 6 height 5
radio input "true"
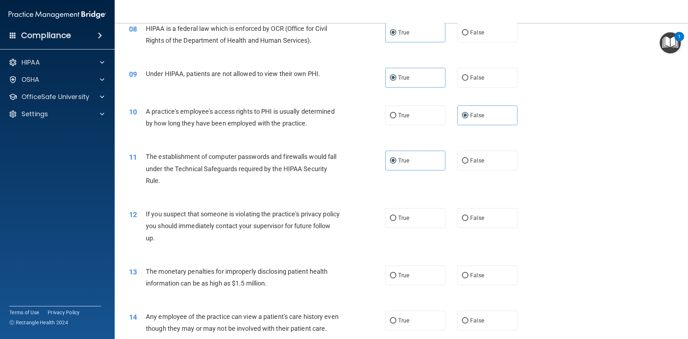
scroll to position [466, 0]
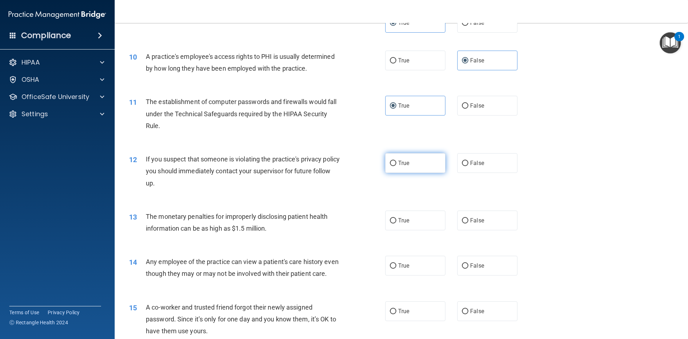
click at [423, 157] on label "True" at bounding box center [415, 163] width 60 height 20
click at [396, 161] on input "True" at bounding box center [393, 163] width 6 height 5
radio input "true"
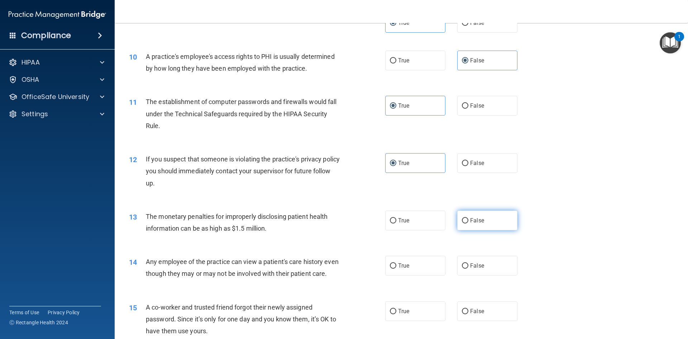
click at [505, 219] on label "False" at bounding box center [487, 220] width 60 height 20
click at [469, 219] on input "False" at bounding box center [465, 220] width 6 height 5
radio input "true"
click at [403, 269] on label "True" at bounding box center [415, 266] width 60 height 20
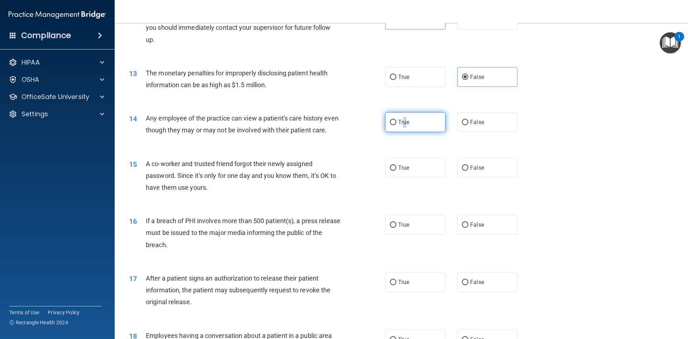
click at [402, 123] on span "True" at bounding box center [403, 122] width 11 height 7
click at [396, 123] on input "True" at bounding box center [393, 122] width 6 height 5
radio input "true"
drag, startPoint x: 413, startPoint y: 183, endPoint x: 467, endPoint y: 237, distance: 76.6
click at [413, 177] on label "True" at bounding box center [415, 168] width 60 height 20
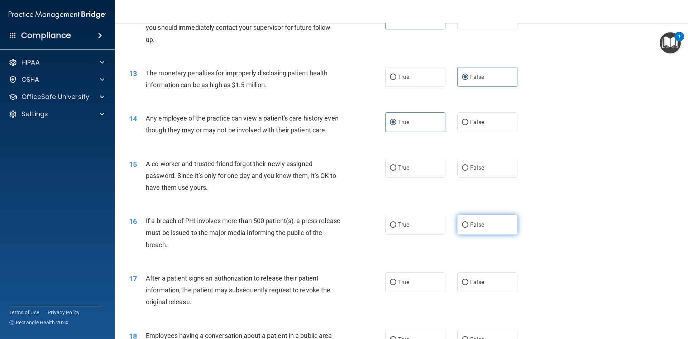
click at [396, 171] on input "True" at bounding box center [393, 167] width 6 height 5
radio input "true"
click at [470, 228] on span "False" at bounding box center [477, 224] width 14 height 7
click at [467, 228] on input "False" at bounding box center [465, 224] width 6 height 5
radio input "true"
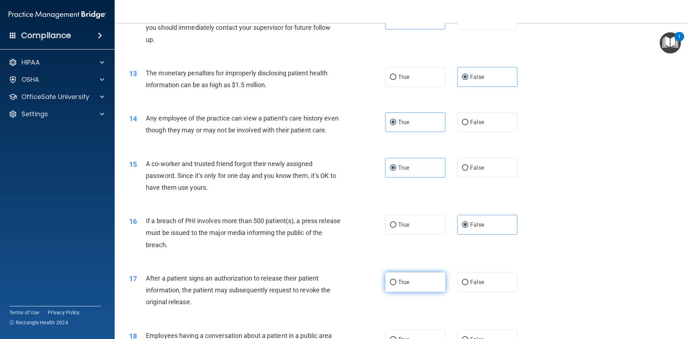
click at [412, 289] on label "True" at bounding box center [415, 282] width 60 height 20
click at [396, 285] on input "True" at bounding box center [393, 282] width 6 height 5
radio input "true"
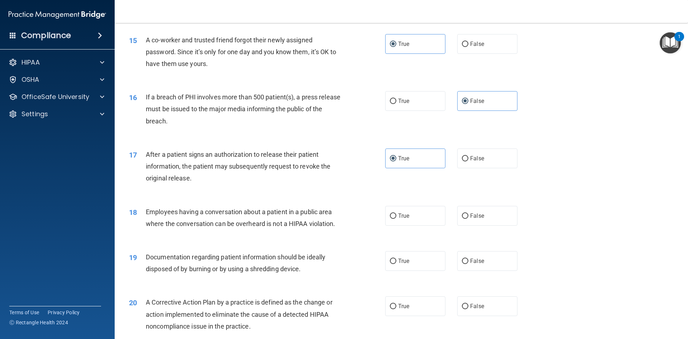
scroll to position [825, 0]
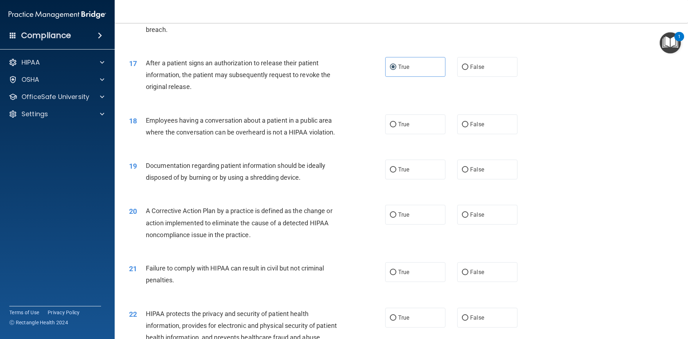
click at [412, 212] on div "20 A Corrective Action Plan by a practice is defined as the change or action im…" at bounding box center [402, 224] width 556 height 57
click at [406, 179] on label "True" at bounding box center [415, 170] width 60 height 20
click at [396, 172] on input "True" at bounding box center [393, 169] width 6 height 5
radio input "true"
click at [422, 134] on label "True" at bounding box center [415, 124] width 60 height 20
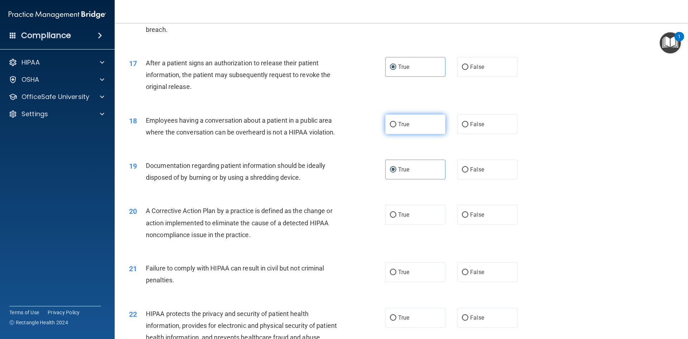
click at [396, 127] on input "True" at bounding box center [393, 124] width 6 height 5
radio input "true"
click at [462, 220] on label "False" at bounding box center [487, 215] width 60 height 20
click at [462, 218] on input "False" at bounding box center [465, 214] width 6 height 5
radio input "true"
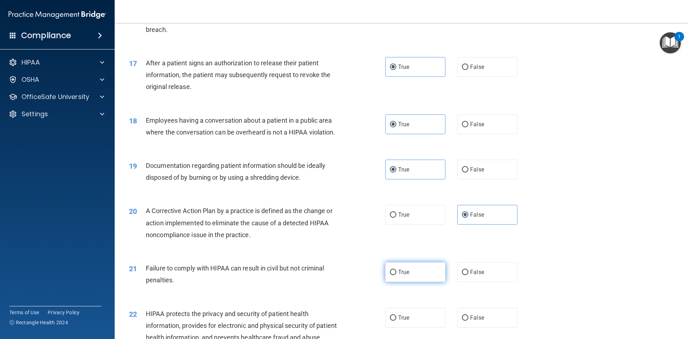
click at [424, 282] on label "True" at bounding box center [415, 272] width 60 height 20
click at [396, 275] on input "True" at bounding box center [393, 272] width 6 height 5
radio input "true"
click at [473, 275] on span "False" at bounding box center [477, 272] width 14 height 7
click at [469, 275] on input "False" at bounding box center [465, 272] width 6 height 5
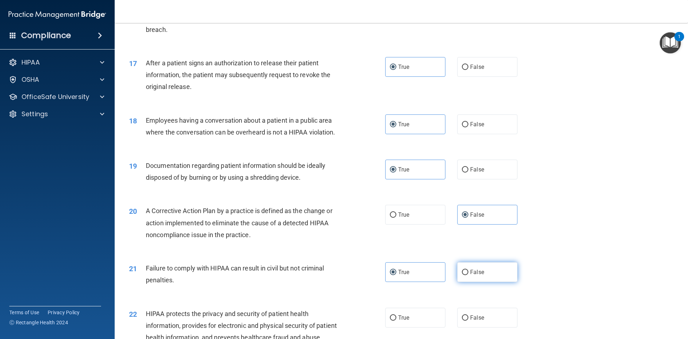
radio input "true"
radio input "false"
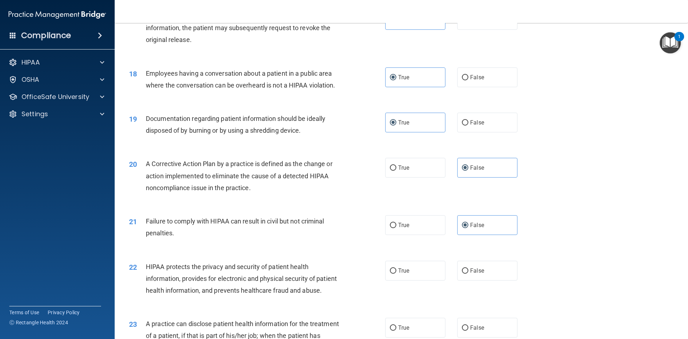
scroll to position [1040, 0]
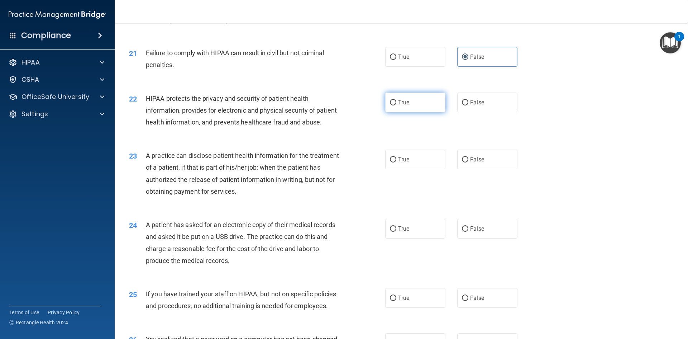
click at [427, 111] on label "True" at bounding box center [415, 102] width 60 height 20
click at [396, 105] on input "True" at bounding box center [393, 102] width 6 height 5
radio input "true"
click at [476, 163] on span "False" at bounding box center [477, 159] width 14 height 7
click at [469, 162] on input "False" at bounding box center [465, 159] width 6 height 5
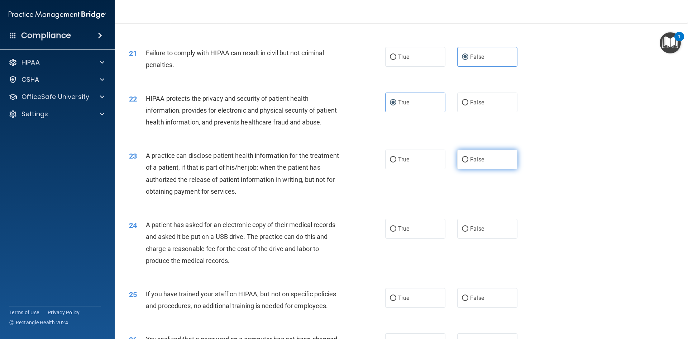
radio input "true"
click at [436, 238] on label "True" at bounding box center [415, 229] width 60 height 20
click at [396, 232] on input "True" at bounding box center [393, 228] width 6 height 5
radio input "true"
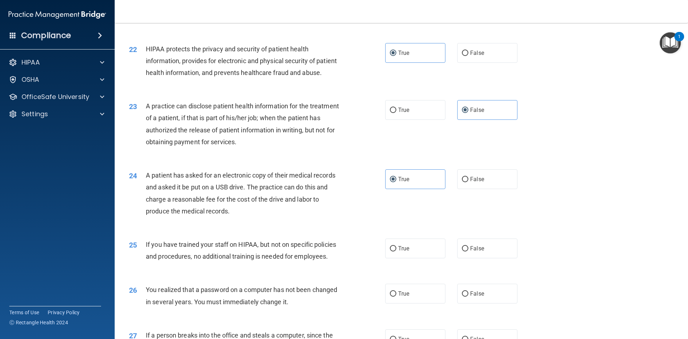
scroll to position [1183, 0]
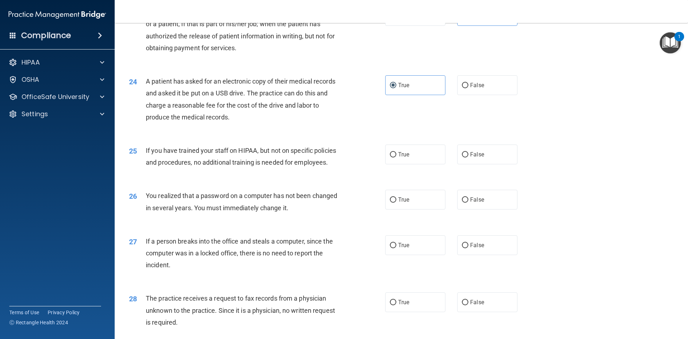
click at [451, 164] on div "True False" at bounding box center [457, 154] width 144 height 20
click at [473, 164] on label "False" at bounding box center [487, 154] width 60 height 20
click at [469, 157] on input "False" at bounding box center [465, 154] width 6 height 5
radio input "true"
drag, startPoint x: 483, startPoint y: 220, endPoint x: 447, endPoint y: 235, distance: 39.4
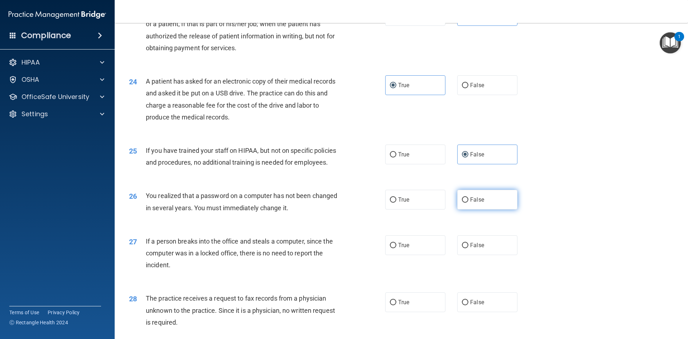
click at [483, 209] on label "False" at bounding box center [487, 200] width 60 height 20
click at [469, 203] on input "False" at bounding box center [465, 199] width 6 height 5
radio input "true"
click at [418, 255] on label "True" at bounding box center [415, 245] width 60 height 20
click at [396, 248] on input "True" at bounding box center [393, 245] width 6 height 5
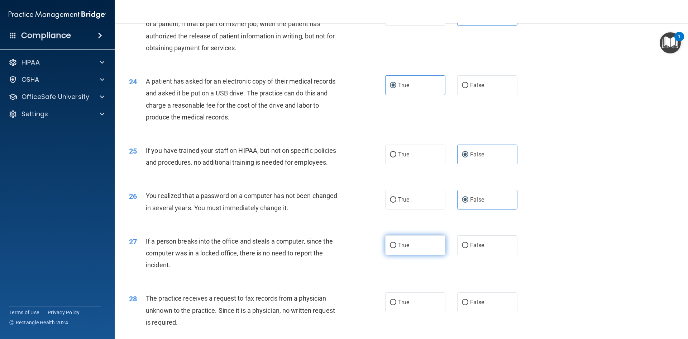
radio input "true"
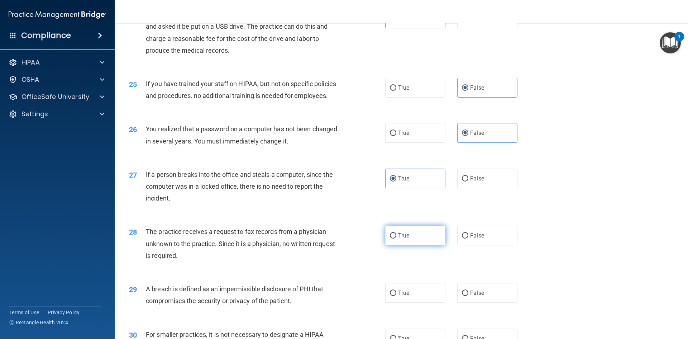
scroll to position [1255, 0]
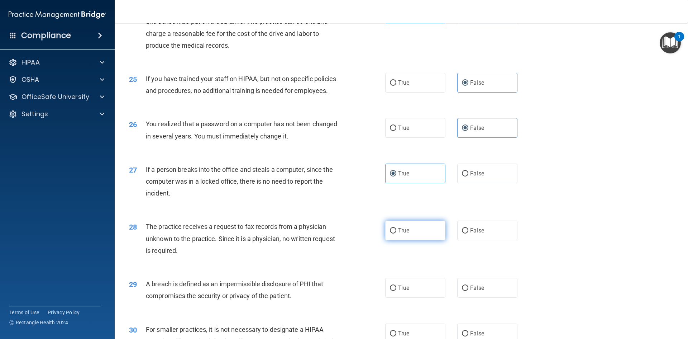
click at [415, 240] on label "True" at bounding box center [415, 230] width 60 height 20
click at [396, 233] on input "True" at bounding box center [393, 230] width 6 height 5
radio input "true"
click at [427, 298] on label "True" at bounding box center [415, 288] width 60 height 20
click at [396, 291] on input "True" at bounding box center [393, 287] width 6 height 5
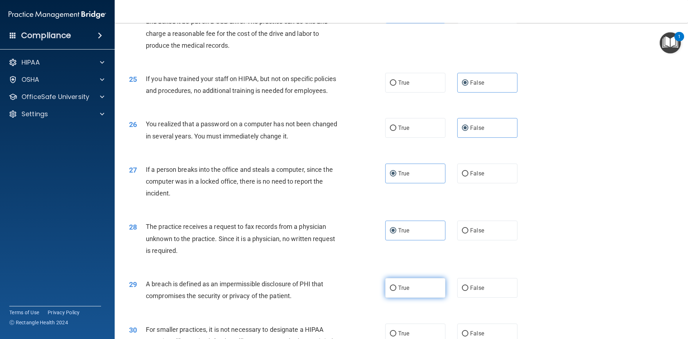
radio input "true"
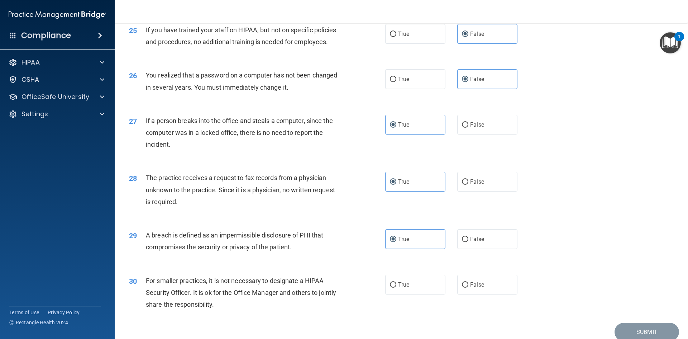
scroll to position [1358, 0]
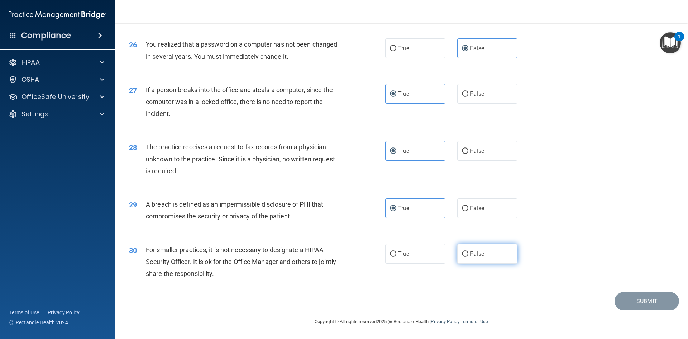
click at [467, 252] on label "False" at bounding box center [487, 254] width 60 height 20
click at [467, 252] on input "False" at bounding box center [465, 253] width 6 height 5
radio input "true"
click at [643, 288] on div "30 For smaller practices, it is not necessary to designate a HIPAA Security Off…" at bounding box center [402, 263] width 556 height 57
click at [642, 299] on button "Submit" at bounding box center [647, 301] width 65 height 18
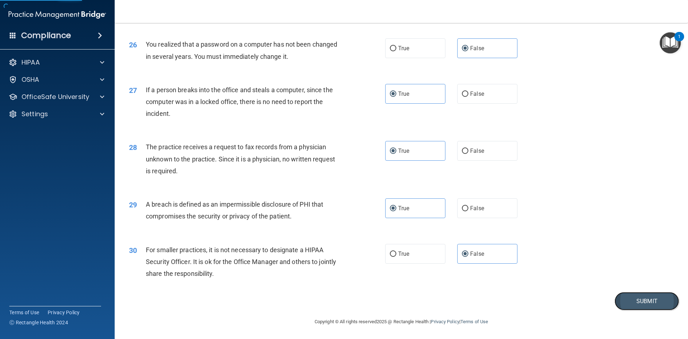
click at [641, 299] on button "Submit" at bounding box center [647, 301] width 65 height 18
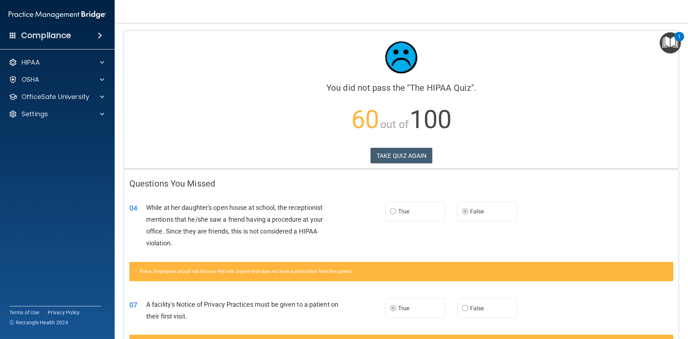
click at [400, 215] on label "True" at bounding box center [415, 211] width 60 height 20
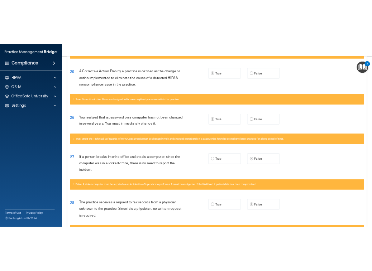
scroll to position [859, 0]
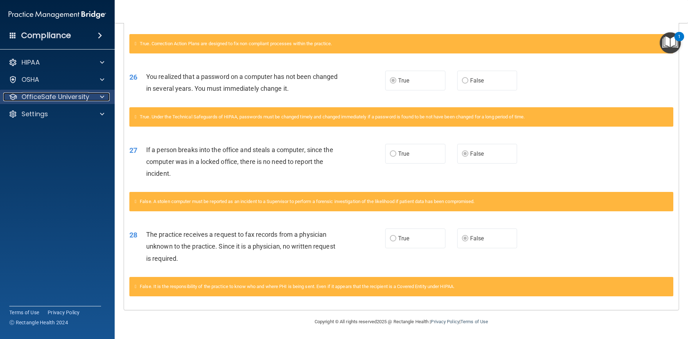
click at [75, 96] on p "OfficeSafe University" at bounding box center [56, 96] width 68 height 9
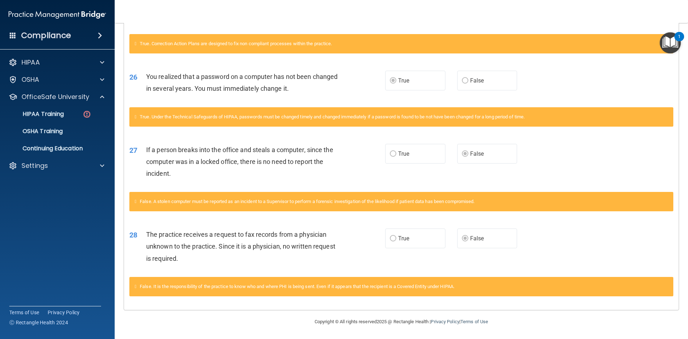
click at [472, 35] on div "True. Correction Action Plans are designed to fix non compliant processes withi…" at bounding box center [401, 43] width 544 height 19
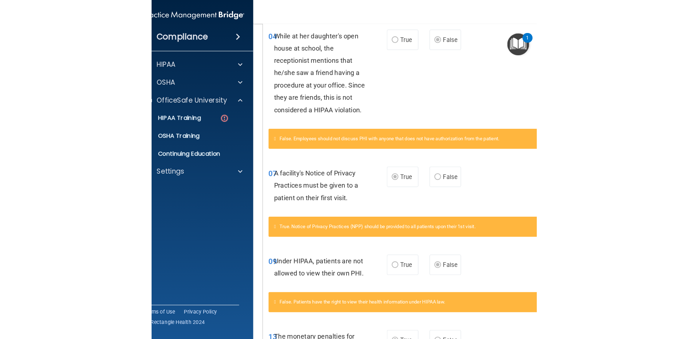
scroll to position [0, 0]
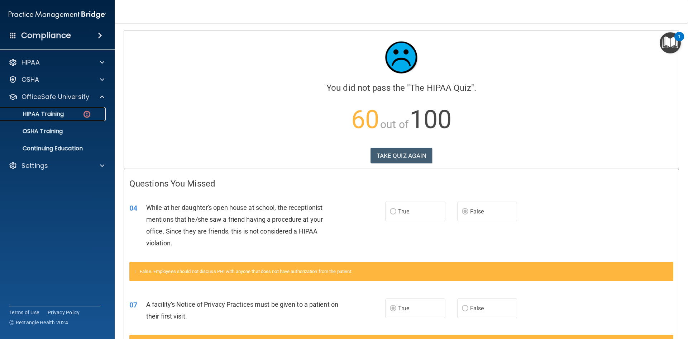
click at [62, 111] on p "HIPAA Training" at bounding box center [34, 113] width 59 height 7
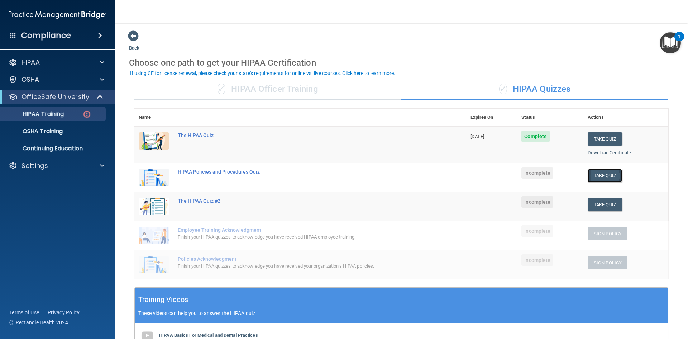
click at [606, 176] on button "Take Quiz" at bounding box center [605, 175] width 34 height 13
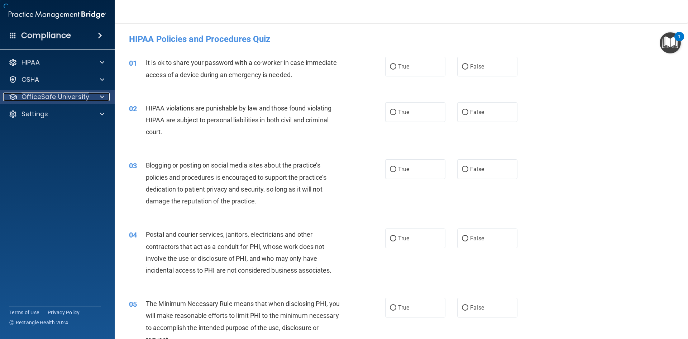
click at [81, 100] on p "OfficeSafe University" at bounding box center [56, 96] width 68 height 9
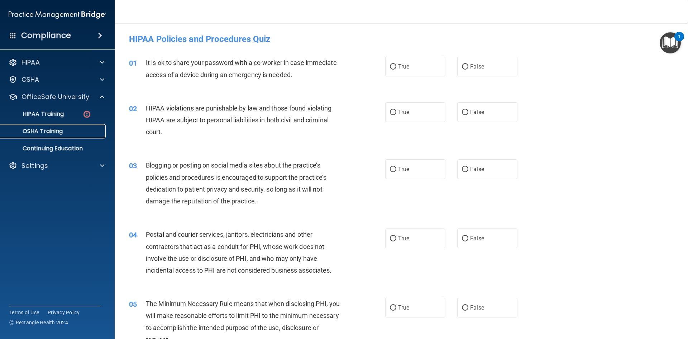
click at [47, 126] on link "OSHA Training" at bounding box center [49, 131] width 113 height 14
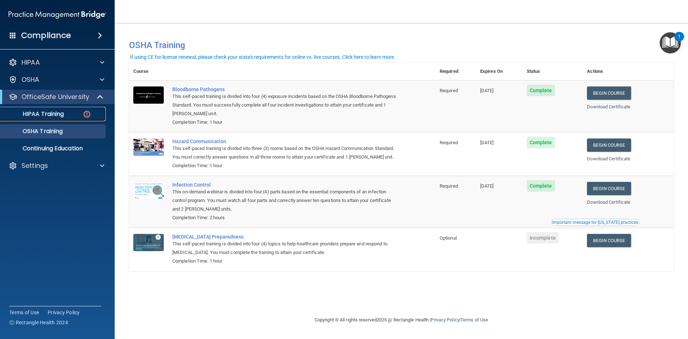
click at [58, 113] on p "HIPAA Training" at bounding box center [34, 113] width 59 height 7
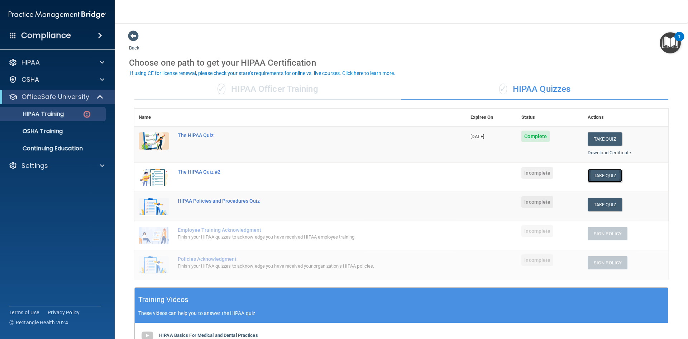
click at [595, 177] on button "Take Quiz" at bounding box center [605, 175] width 34 height 13
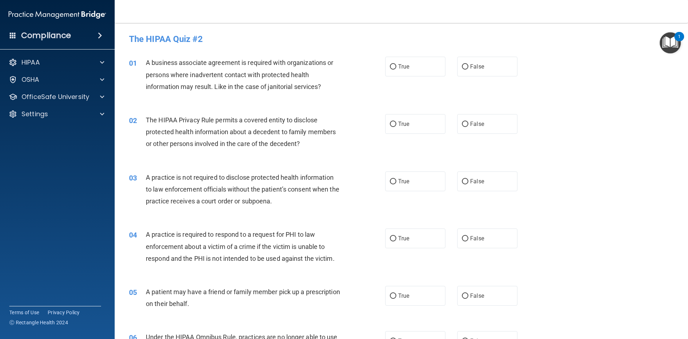
click at [561, 132] on div "02 The HIPAA Privacy Rule permits a covered entity to disclose protected health…" at bounding box center [402, 133] width 556 height 57
click at [96, 95] on div at bounding box center [101, 96] width 18 height 9
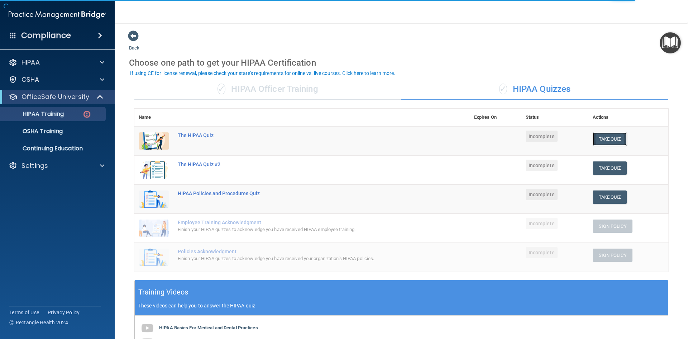
click at [593, 141] on button "Take Quiz" at bounding box center [610, 138] width 34 height 13
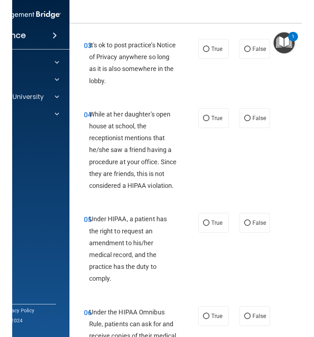
scroll to position [251, 0]
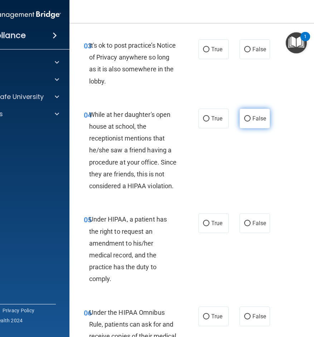
click at [247, 117] on input "False" at bounding box center [247, 118] width 6 height 5
radio input "true"
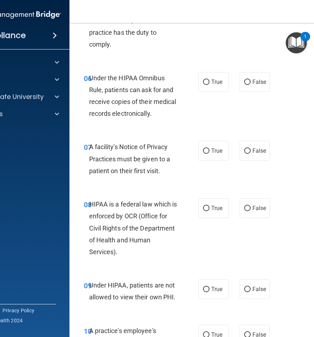
scroll to position [502, 0]
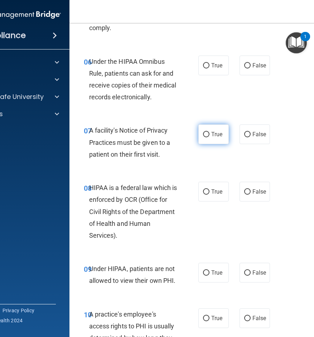
click at [205, 136] on input "True" at bounding box center [206, 134] width 6 height 5
radio input "true"
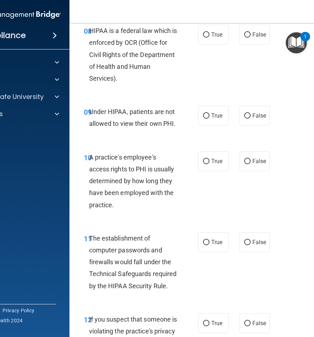
scroll to position [623, 0]
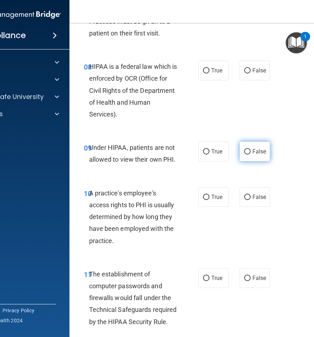
click at [244, 153] on input "False" at bounding box center [247, 151] width 6 height 5
radio input "true"
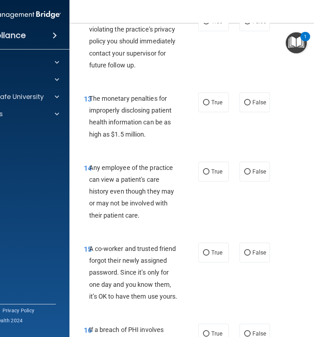
scroll to position [1004, 0]
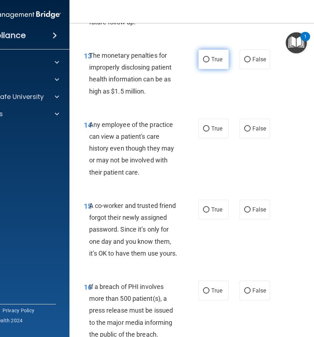
click at [210, 69] on label "True" at bounding box center [214, 59] width 30 height 20
click at [210, 62] on input "True" at bounding box center [206, 59] width 6 height 5
radio input "true"
click at [250, 138] on label "False" at bounding box center [255, 129] width 30 height 20
click at [250, 132] on input "False" at bounding box center [247, 128] width 6 height 5
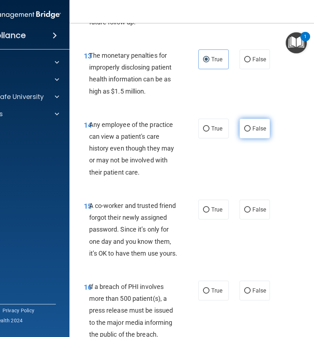
radio input "true"
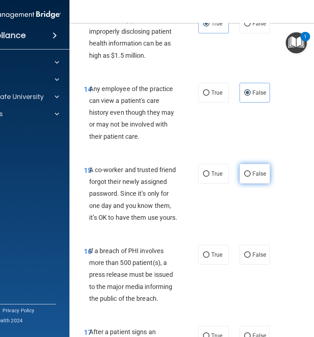
click at [249, 184] on label "False" at bounding box center [255, 174] width 30 height 20
click at [249, 177] on input "False" at bounding box center [247, 173] width 6 height 5
radio input "true"
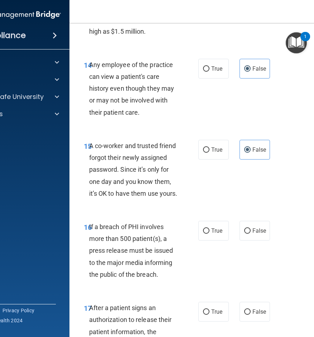
scroll to position [1183, 0]
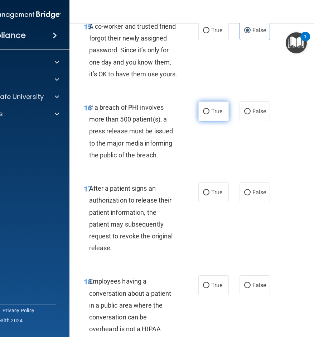
click at [217, 121] on label "True" at bounding box center [214, 111] width 30 height 20
click at [210, 114] on input "True" at bounding box center [206, 111] width 6 height 5
radio input "true"
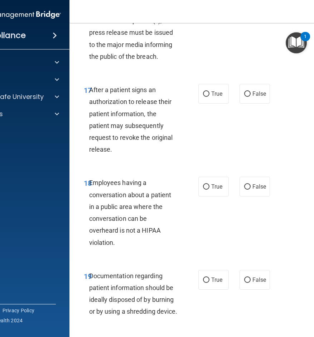
scroll to position [1326, 0]
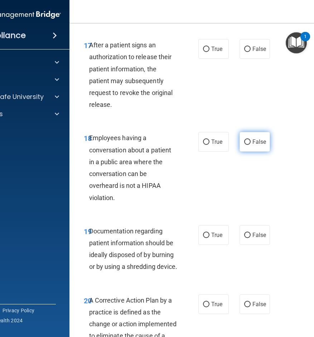
click at [257, 145] on span "False" at bounding box center [260, 141] width 14 height 7
click at [251, 145] on input "False" at bounding box center [247, 141] width 6 height 5
radio input "true"
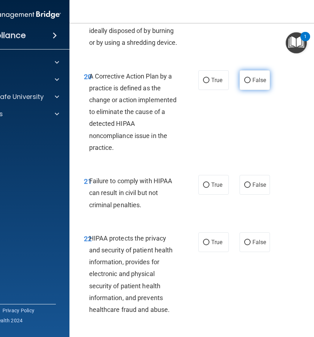
scroll to position [1542, 0]
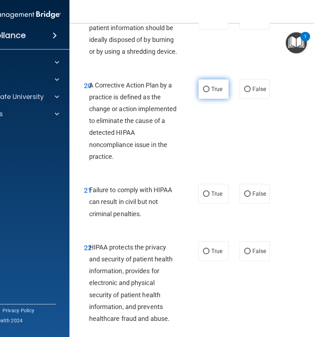
click at [218, 92] on span "True" at bounding box center [217, 89] width 11 height 7
click at [210, 92] on input "True" at bounding box center [206, 89] width 6 height 5
radio input "true"
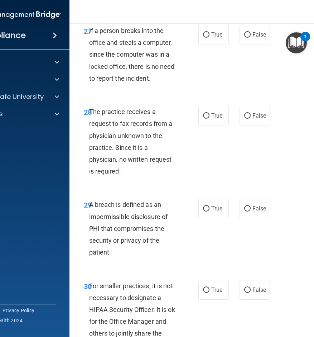
scroll to position [2151, 0]
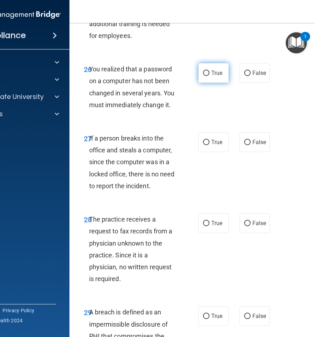
click at [215, 76] on span "True" at bounding box center [217, 73] width 11 height 7
click at [210, 76] on input "True" at bounding box center [206, 73] width 6 height 5
radio input "true"
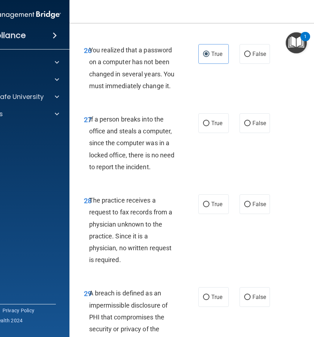
scroll to position [2187, 0]
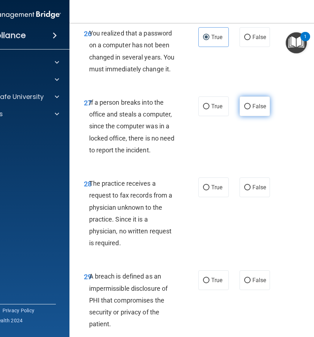
click at [244, 109] on input "False" at bounding box center [247, 106] width 6 height 5
radio input "true"
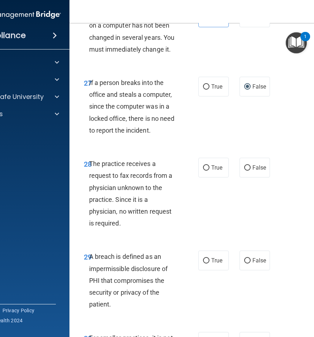
scroll to position [2223, 0]
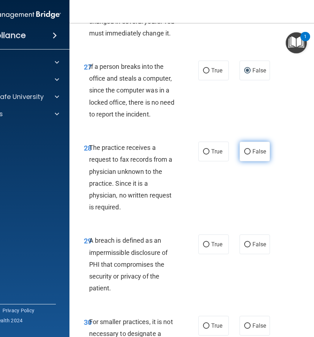
click at [250, 161] on label "False" at bounding box center [255, 152] width 30 height 20
click at [250, 155] on input "False" at bounding box center [247, 151] width 6 height 5
radio input "true"
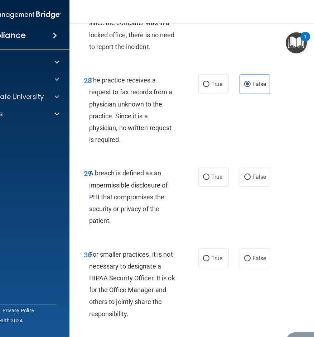
scroll to position [2380, 0]
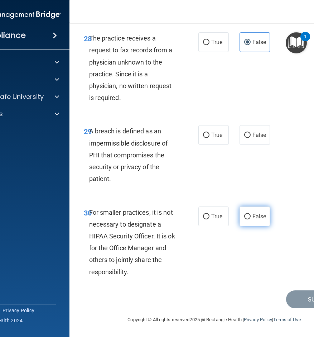
click at [258, 221] on label "False" at bounding box center [255, 216] width 30 height 20
click at [251, 219] on input "False" at bounding box center [247, 216] width 6 height 5
radio input "true"
click at [204, 143] on label "True" at bounding box center [214, 135] width 30 height 20
click at [204, 138] on input "True" at bounding box center [206, 135] width 6 height 5
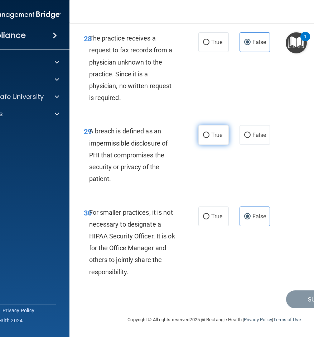
radio input "true"
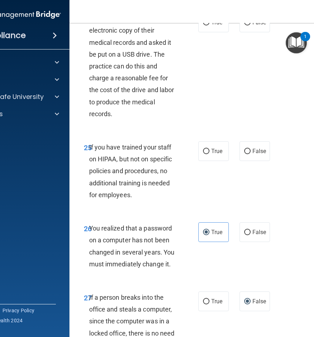
scroll to position [1985, 0]
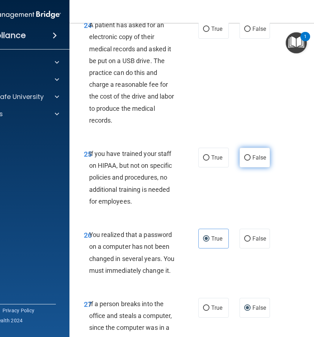
click at [258, 161] on span "False" at bounding box center [260, 157] width 14 height 7
click at [251, 161] on input "False" at bounding box center [247, 157] width 6 height 5
radio input "true"
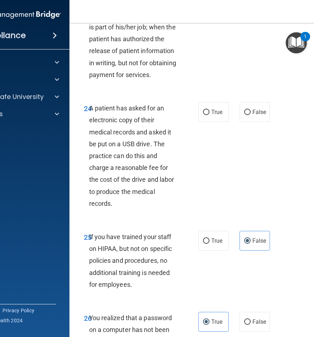
scroll to position [1878, 0]
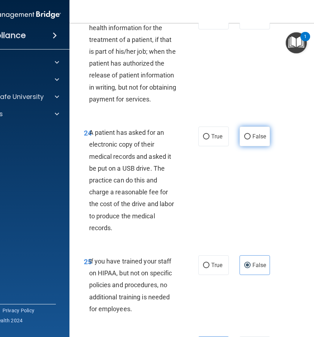
click at [255, 140] on span "False" at bounding box center [260, 136] width 14 height 7
click at [251, 139] on input "False" at bounding box center [247, 136] width 6 height 5
radio input "true"
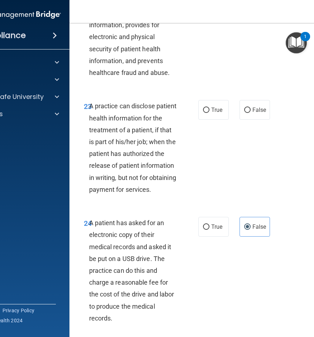
scroll to position [1770, 0]
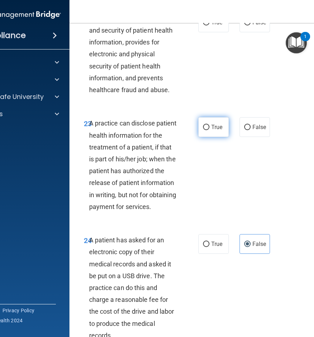
click at [212, 130] on span "True" at bounding box center [217, 127] width 11 height 7
click at [209, 130] on input "True" at bounding box center [206, 127] width 6 height 5
radio input "true"
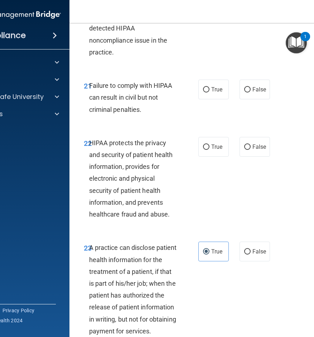
scroll to position [1627, 0]
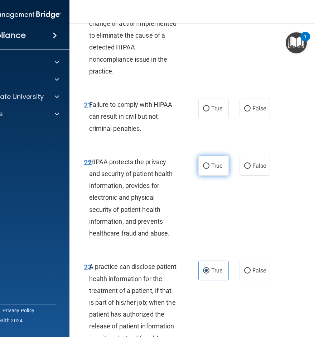
click at [208, 176] on label "True" at bounding box center [214, 166] width 30 height 20
click at [208, 169] on input "True" at bounding box center [206, 165] width 6 height 5
radio input "true"
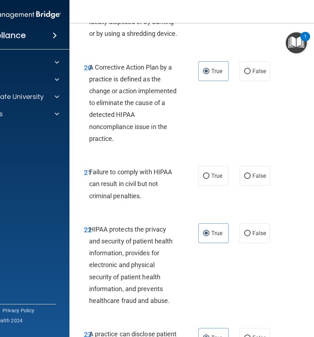
scroll to position [1555, 0]
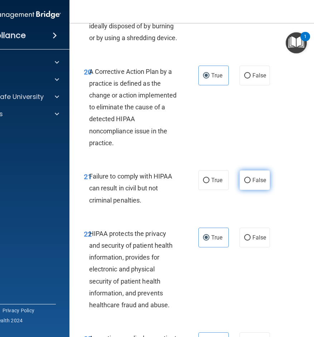
click at [253, 184] on span "False" at bounding box center [260, 180] width 14 height 7
click at [251, 183] on input "False" at bounding box center [247, 180] width 6 height 5
radio input "true"
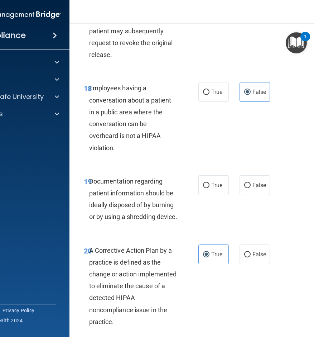
scroll to position [1376, 0]
click at [206, 189] on input "True" at bounding box center [206, 185] width 6 height 5
radio input "true"
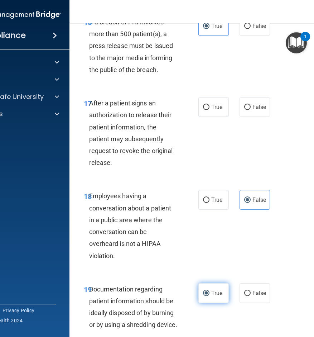
scroll to position [1197, 0]
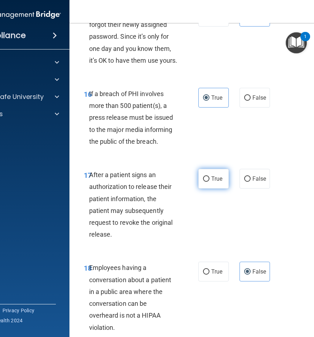
click at [207, 189] on label "True" at bounding box center [214, 179] width 30 height 20
click at [207, 182] on input "True" at bounding box center [206, 178] width 6 height 5
radio input "true"
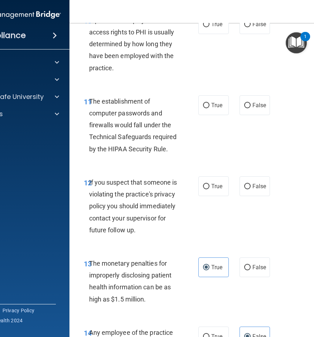
scroll to position [802, 0]
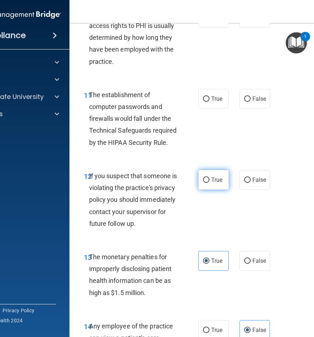
click at [212, 182] on span "True" at bounding box center [217, 179] width 11 height 7
click at [209, 182] on input "True" at bounding box center [206, 179] width 6 height 5
radio input "true"
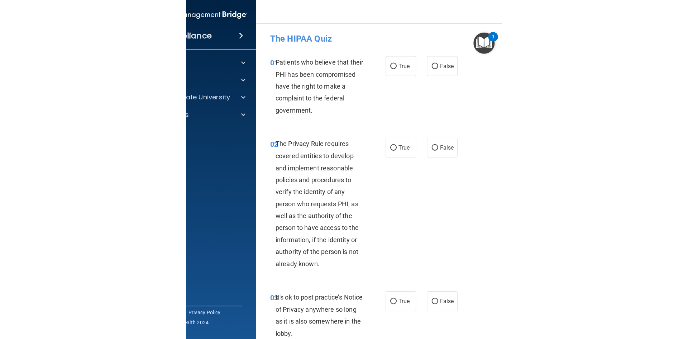
scroll to position [0, 0]
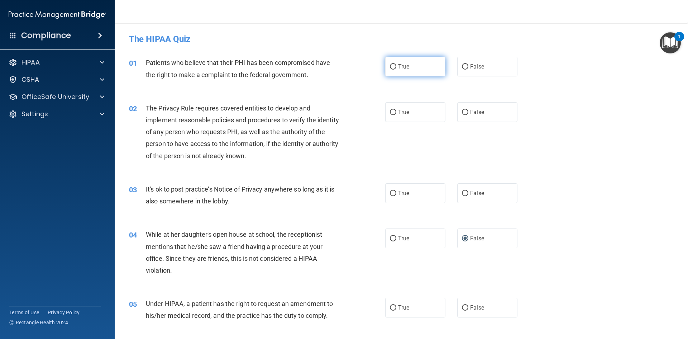
click at [412, 70] on label "True" at bounding box center [415, 67] width 60 height 20
click at [396, 70] on input "True" at bounding box center [393, 66] width 6 height 5
radio input "true"
click at [467, 197] on label "False" at bounding box center [487, 193] width 60 height 20
click at [467, 196] on input "False" at bounding box center [465, 193] width 6 height 5
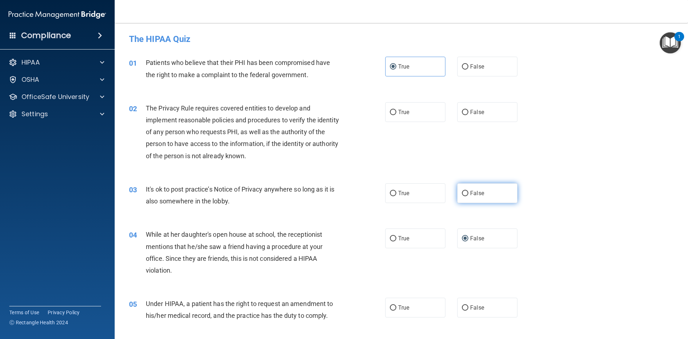
radio input "true"
click at [393, 118] on label "True" at bounding box center [415, 112] width 60 height 20
click at [393, 115] on input "True" at bounding box center [393, 112] width 6 height 5
radio input "true"
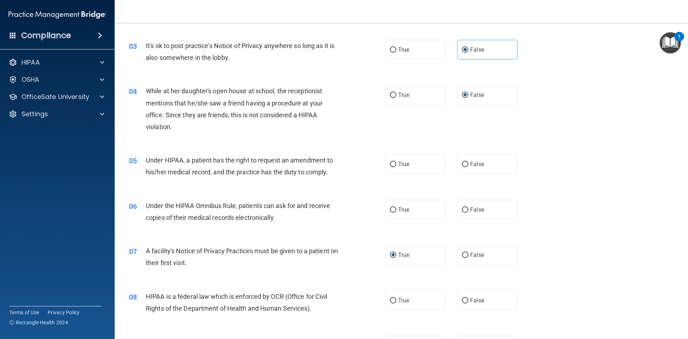
scroll to position [179, 0]
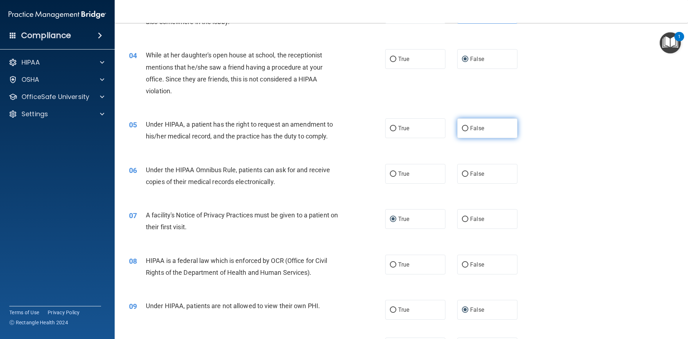
click at [470, 125] on span "False" at bounding box center [477, 128] width 14 height 7
click at [469, 126] on input "False" at bounding box center [465, 128] width 6 height 5
radio input "true"
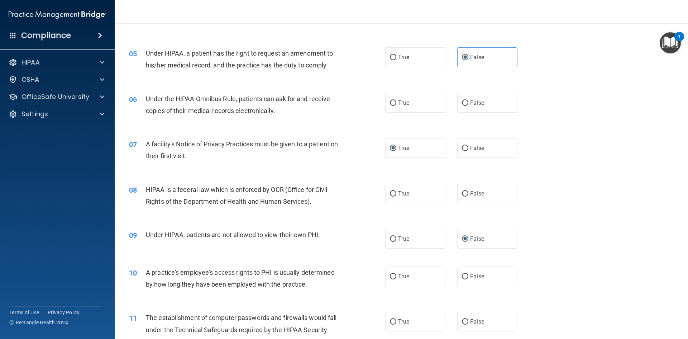
scroll to position [251, 0]
click at [390, 103] on input "True" at bounding box center [393, 102] width 6 height 5
radio input "true"
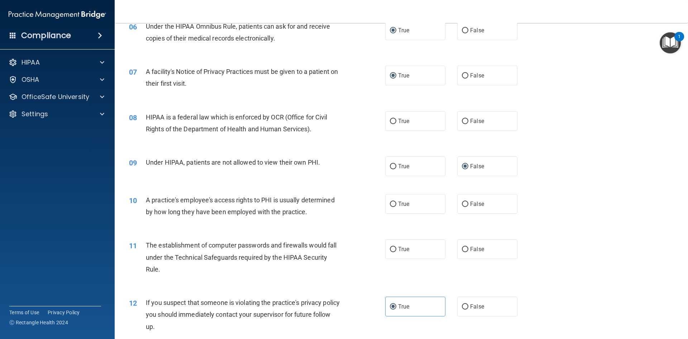
scroll to position [358, 0]
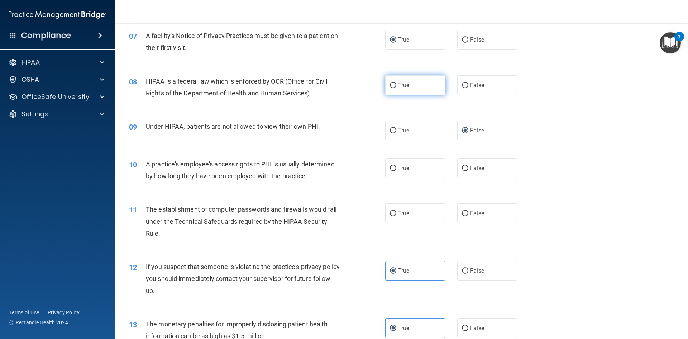
click at [393, 86] on input "True" at bounding box center [393, 85] width 6 height 5
radio input "true"
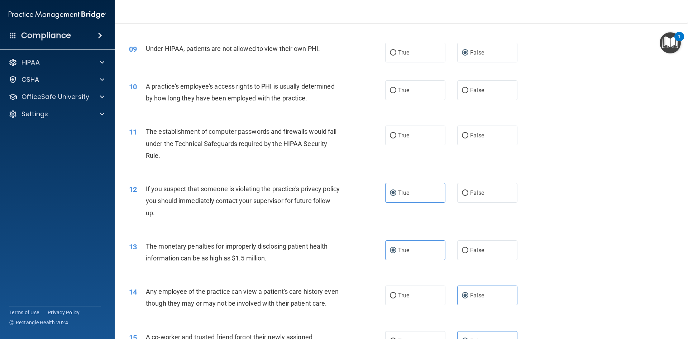
scroll to position [466, 0]
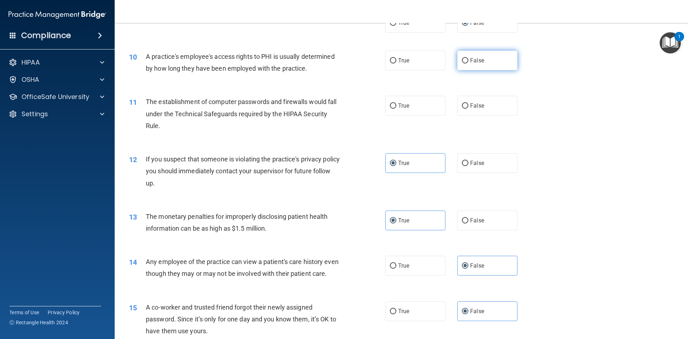
click at [462, 62] on input "False" at bounding box center [465, 60] width 6 height 5
radio input "true"
click at [393, 105] on input "True" at bounding box center [393, 105] width 6 height 5
radio input "true"
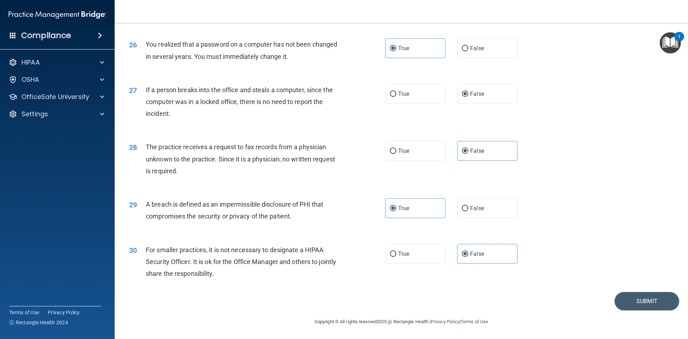
scroll to position [1358, 0]
click at [638, 300] on button "Submit" at bounding box center [647, 301] width 65 height 18
